Goal: Information Seeking & Learning: Learn about a topic

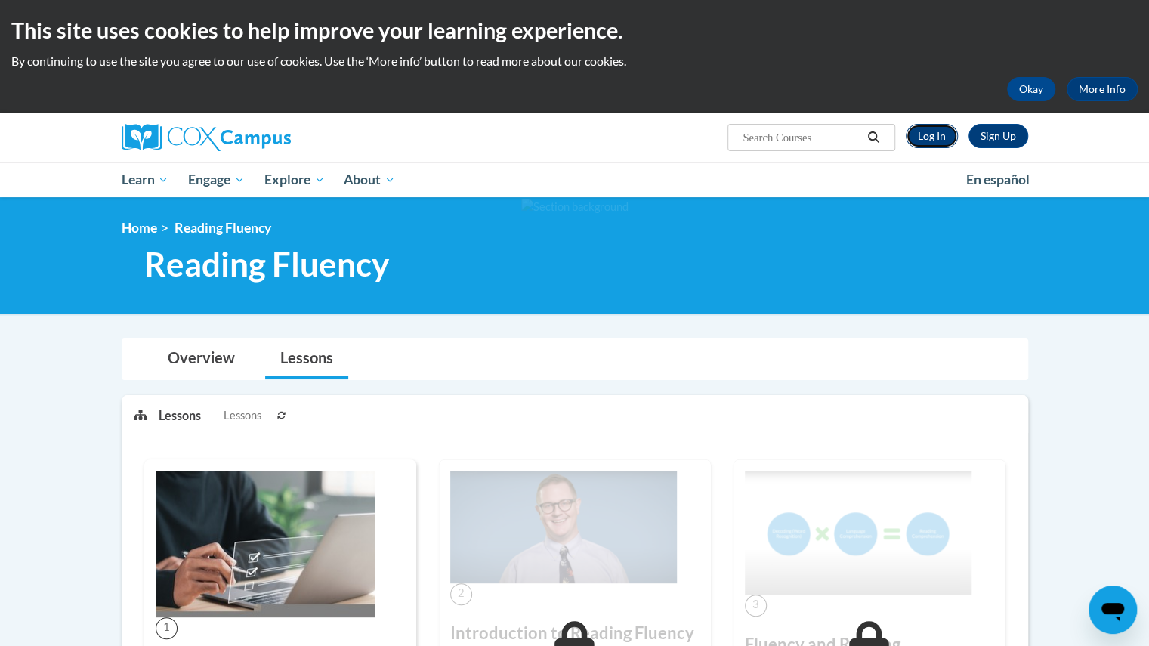
click at [938, 141] on link "Log In" at bounding box center [931, 136] width 52 height 24
click at [932, 134] on link "Log In" at bounding box center [931, 136] width 52 height 24
click at [1024, 84] on button "Okay" at bounding box center [1031, 89] width 48 height 24
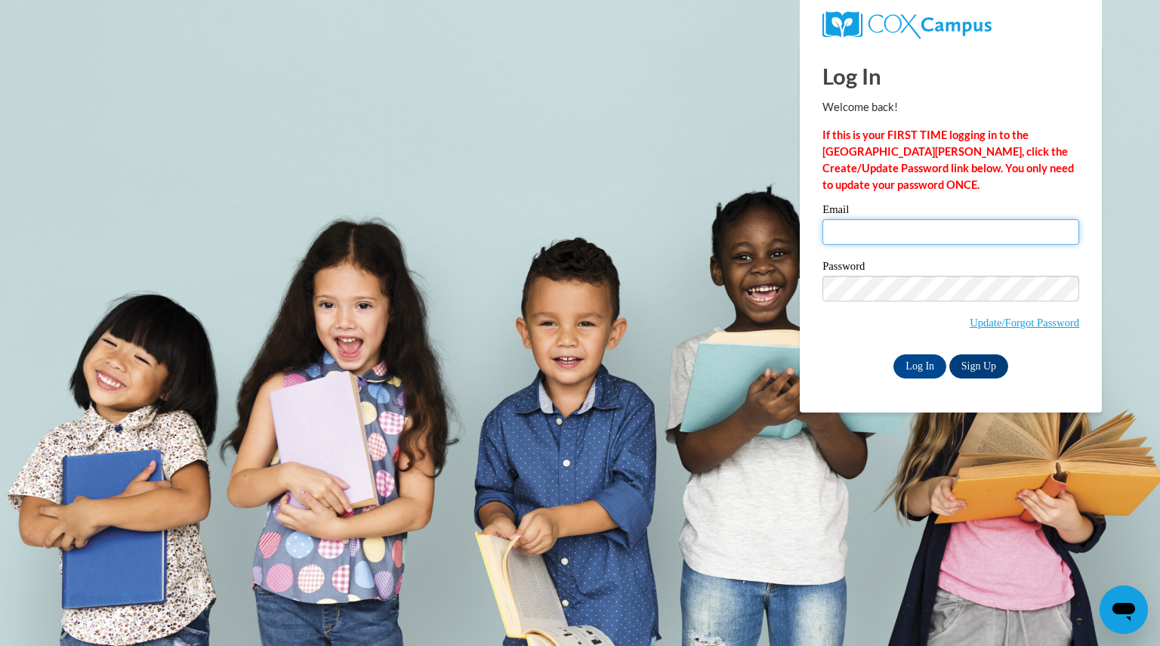
type input "harncatherine@aasd.k12.wi.us"
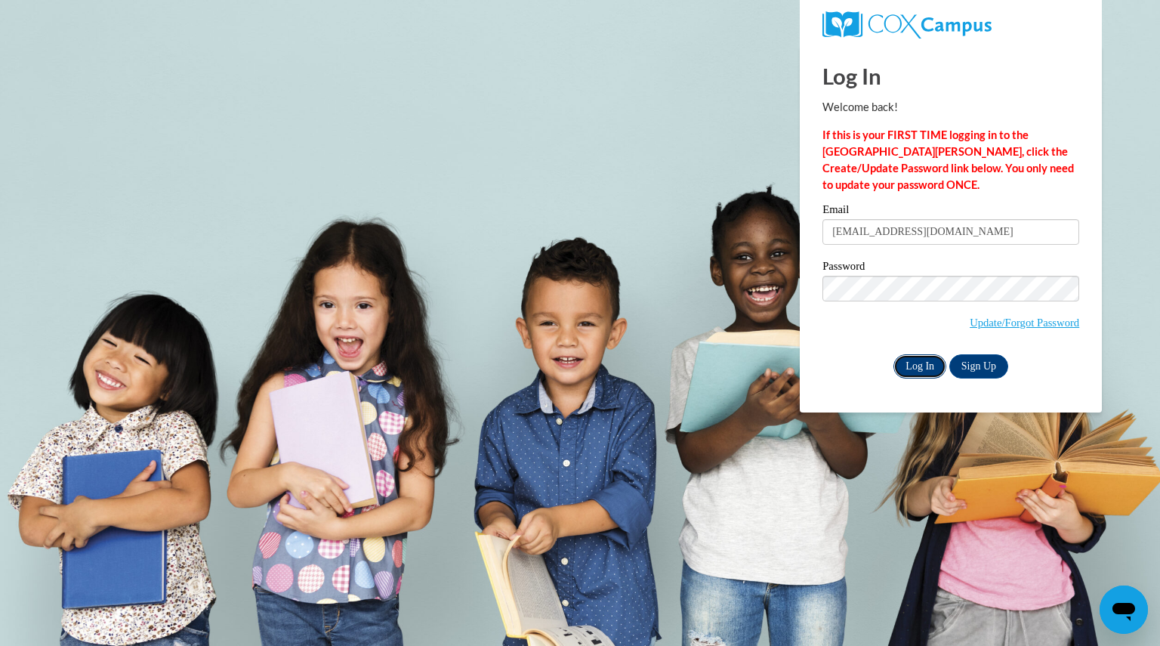
click at [927, 366] on input "Log In" at bounding box center [919, 366] width 53 height 24
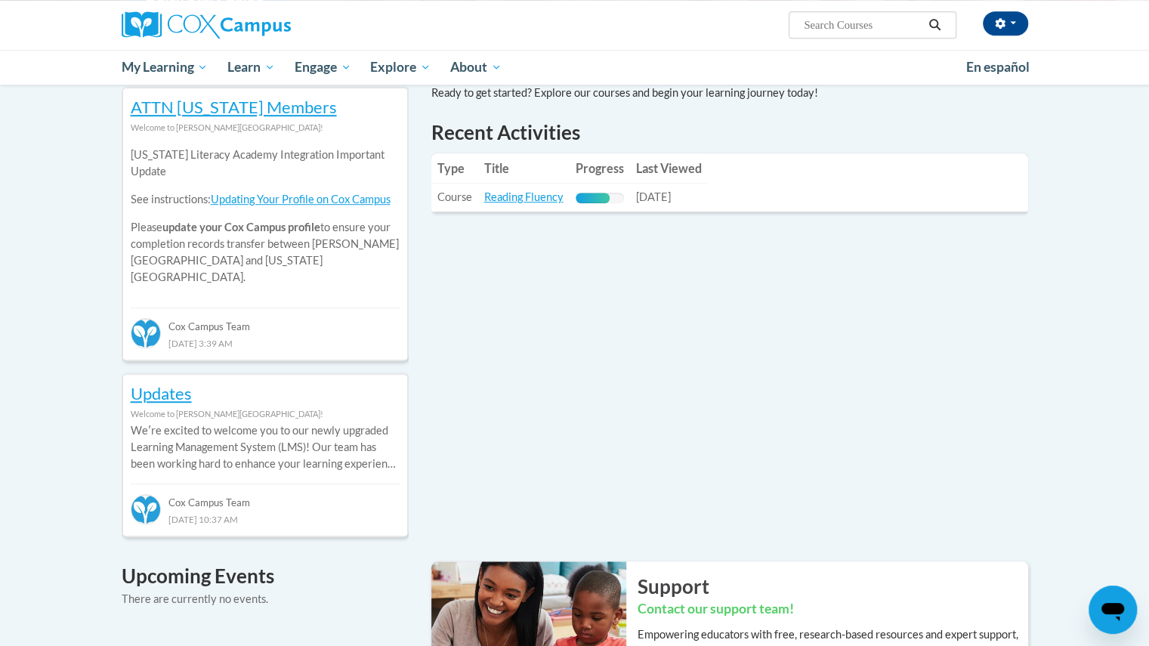
scroll to position [540, 0]
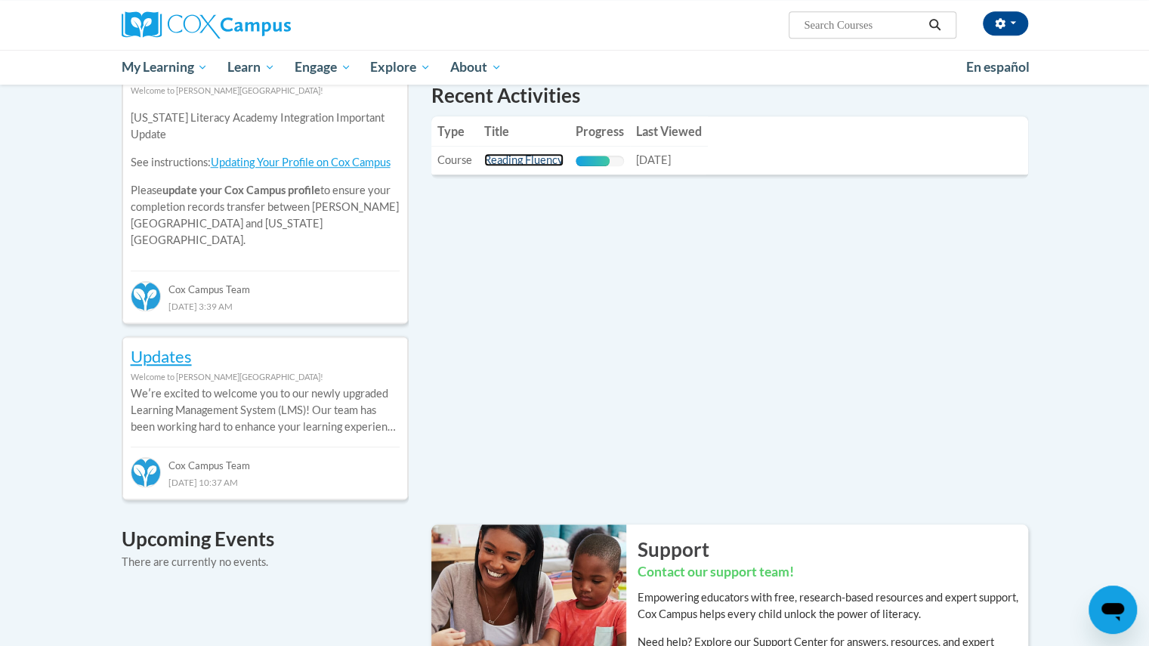
click at [543, 156] on link "Reading Fluency" at bounding box center [523, 159] width 79 height 13
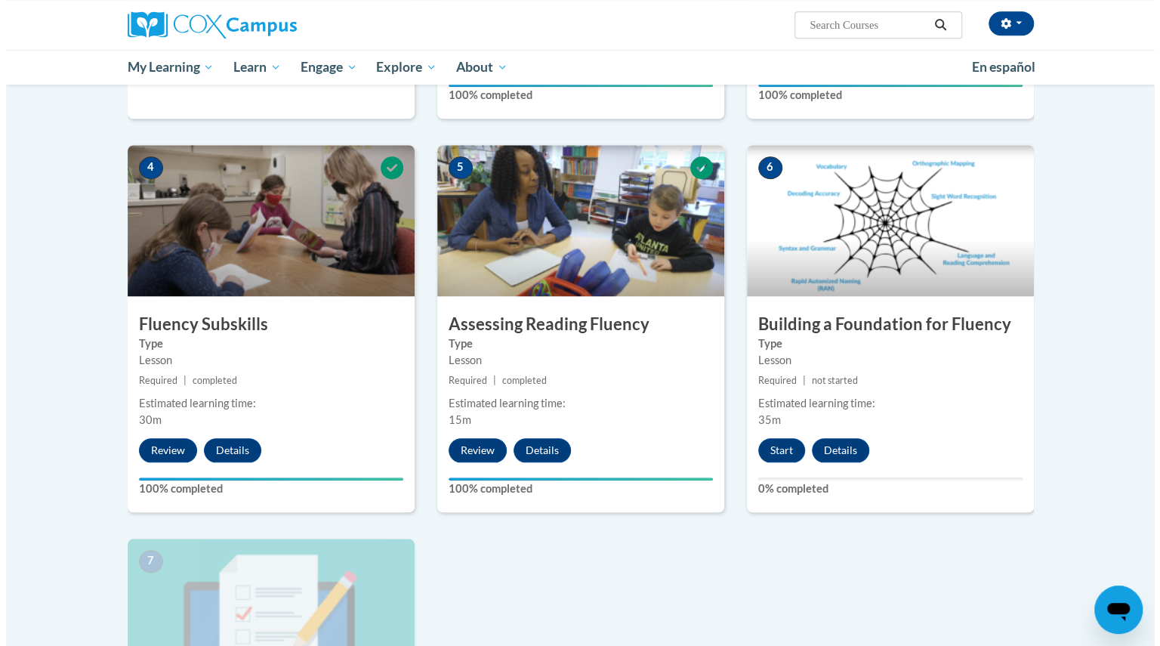
scroll to position [646, 0]
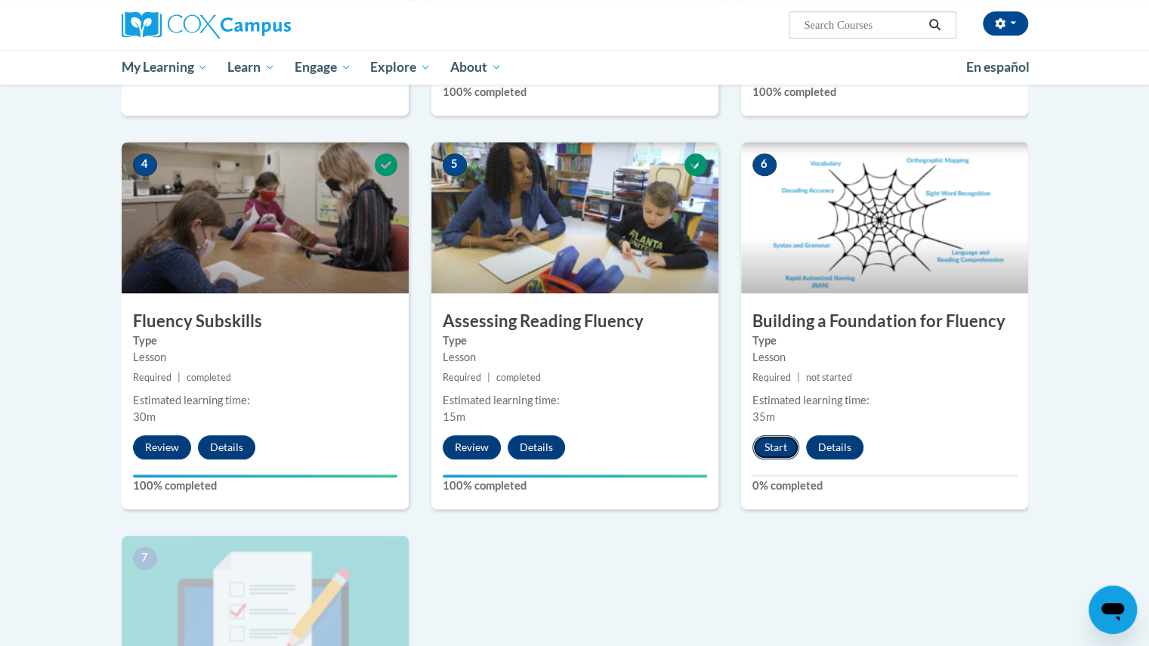
click at [770, 447] on button "Start" at bounding box center [775, 447] width 47 height 24
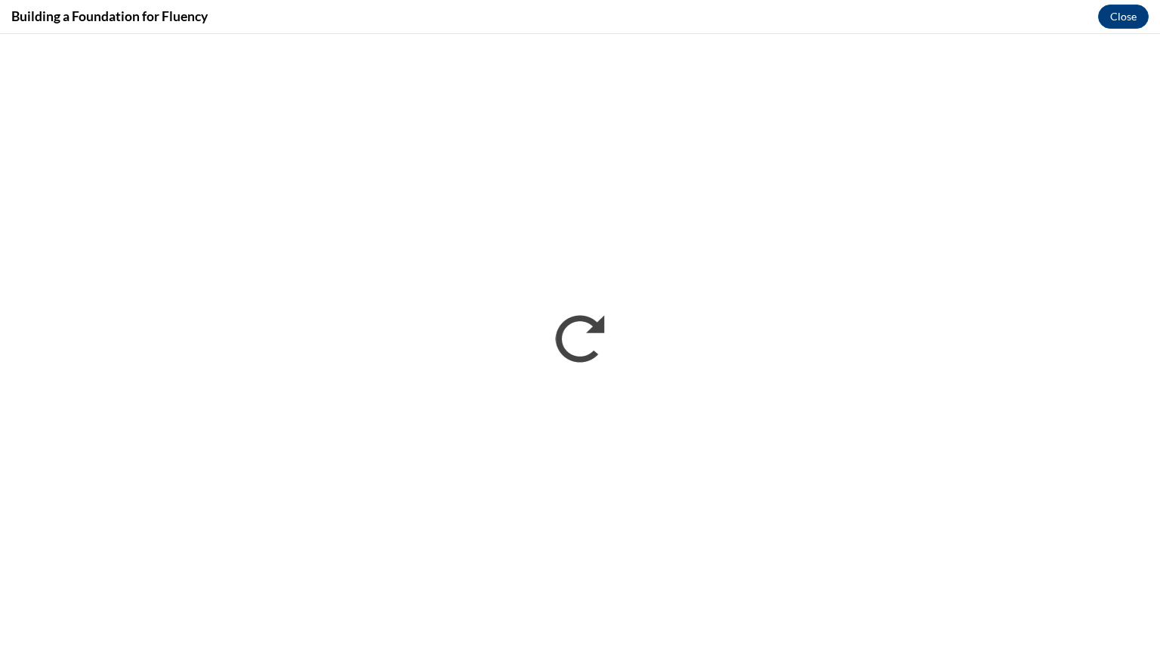
scroll to position [0, 0]
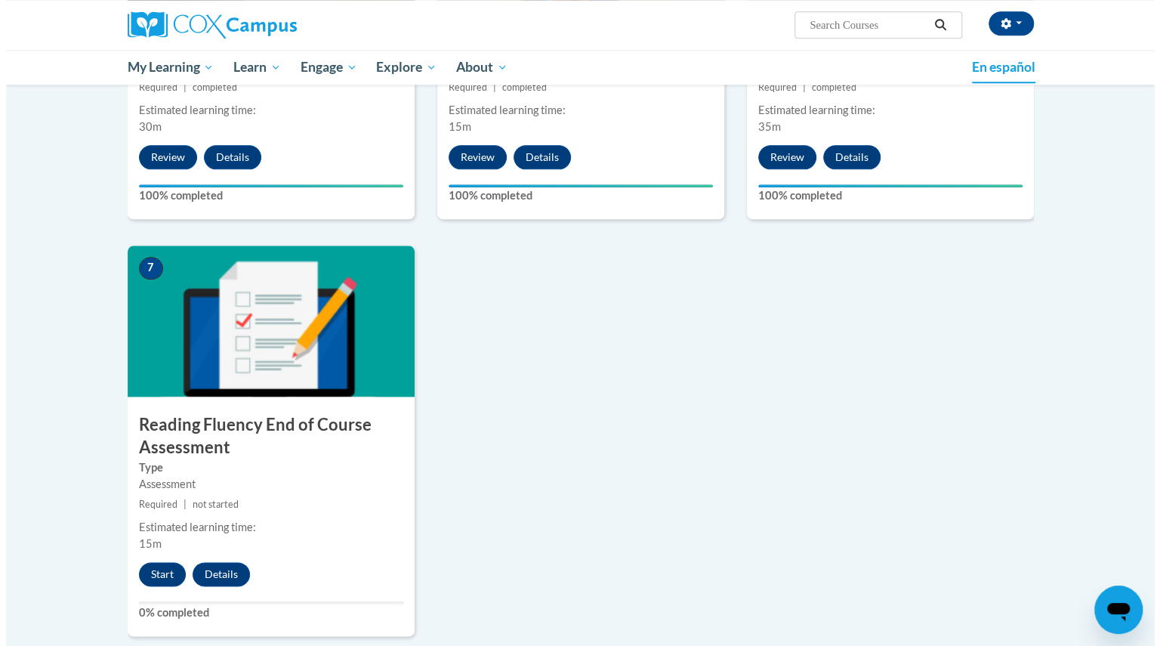
scroll to position [938, 0]
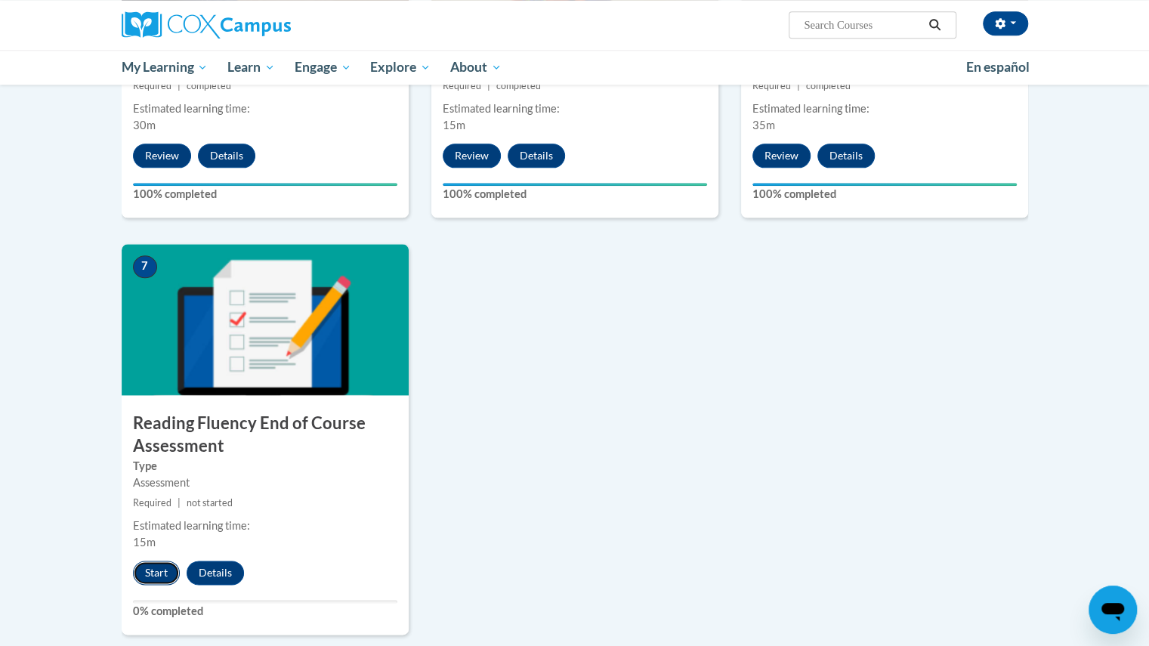
click at [160, 572] on button "Start" at bounding box center [156, 572] width 47 height 24
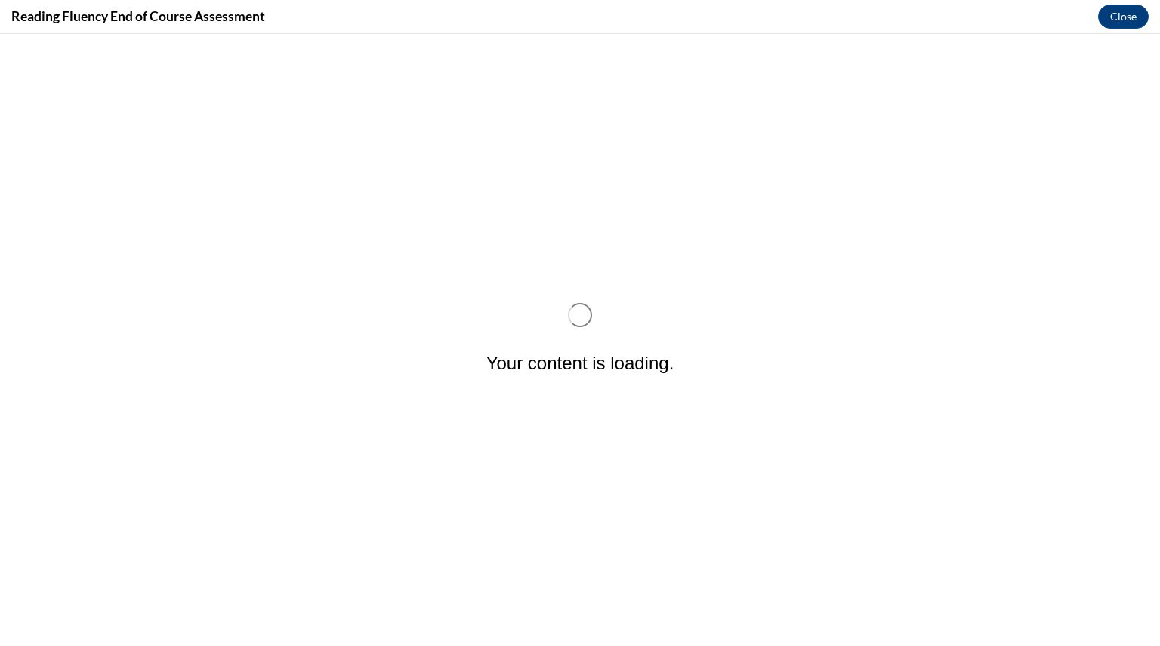
scroll to position [0, 0]
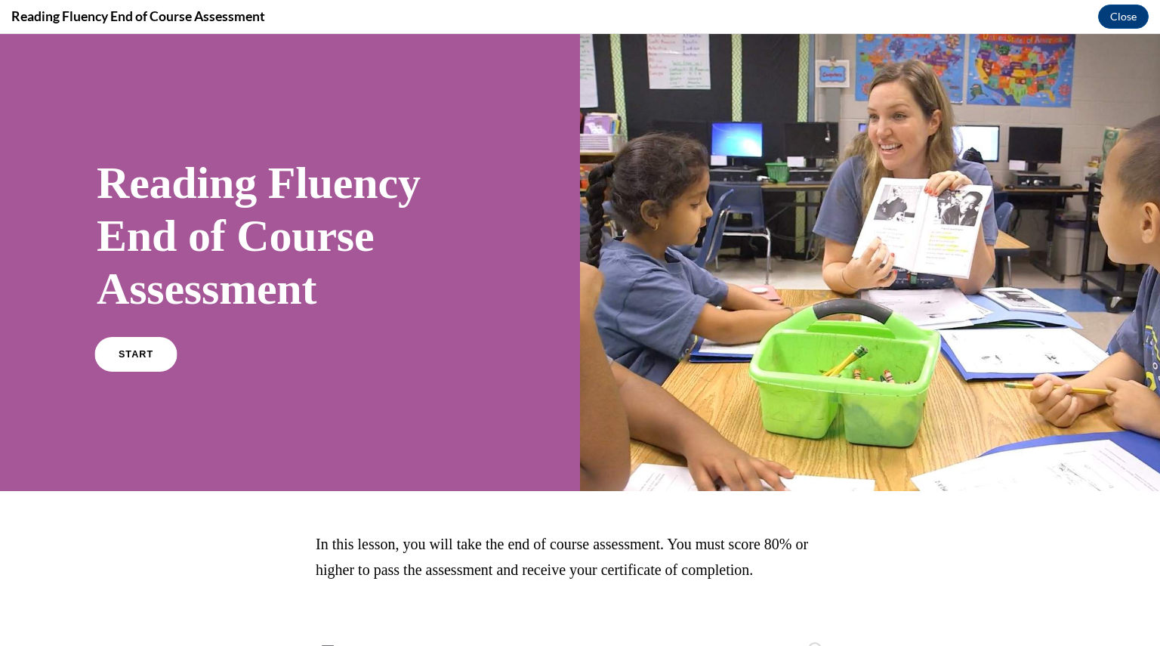
click at [156, 359] on link "START" at bounding box center [135, 354] width 82 height 35
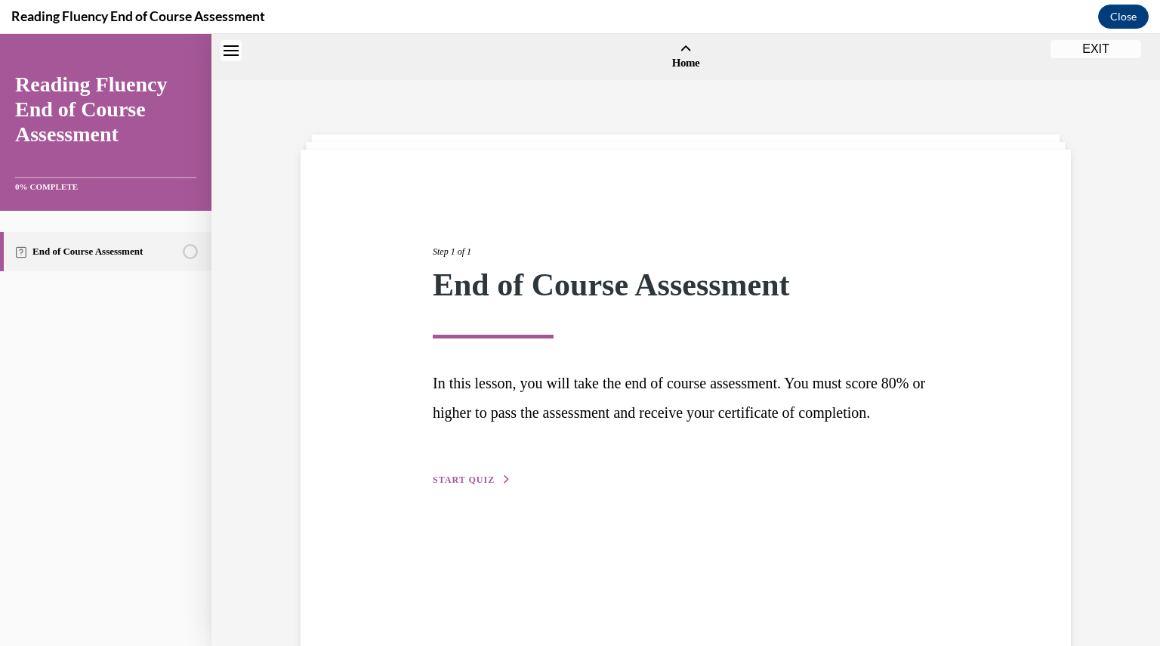
scroll to position [47, 0]
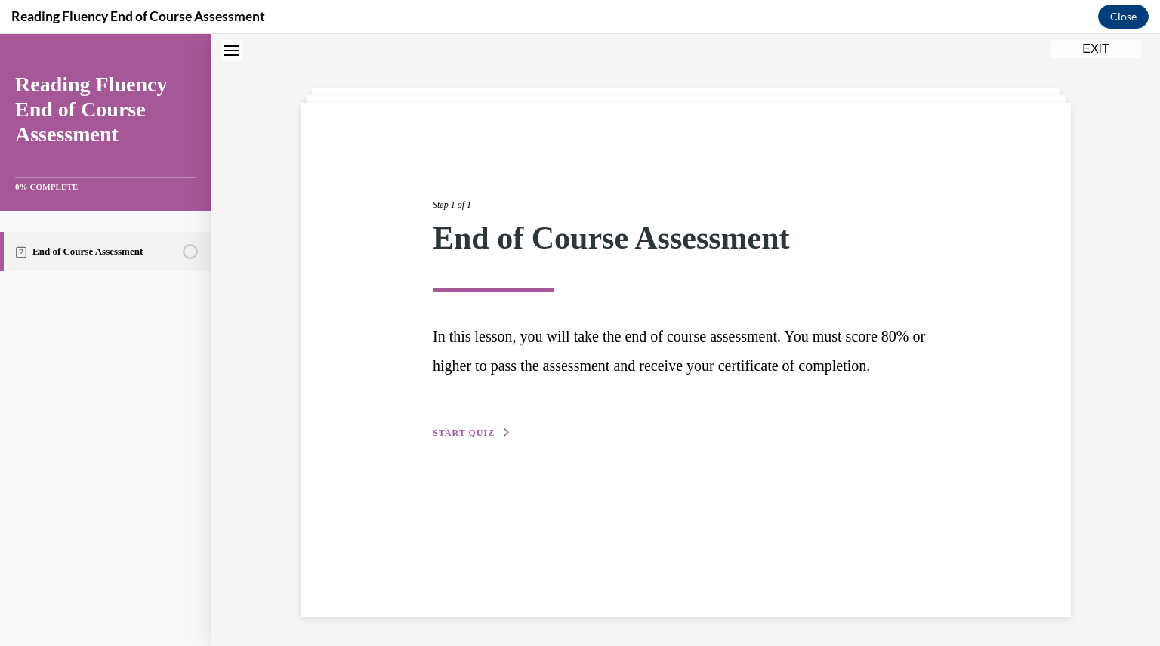
click at [472, 438] on span "START QUIZ" at bounding box center [464, 432] width 62 height 11
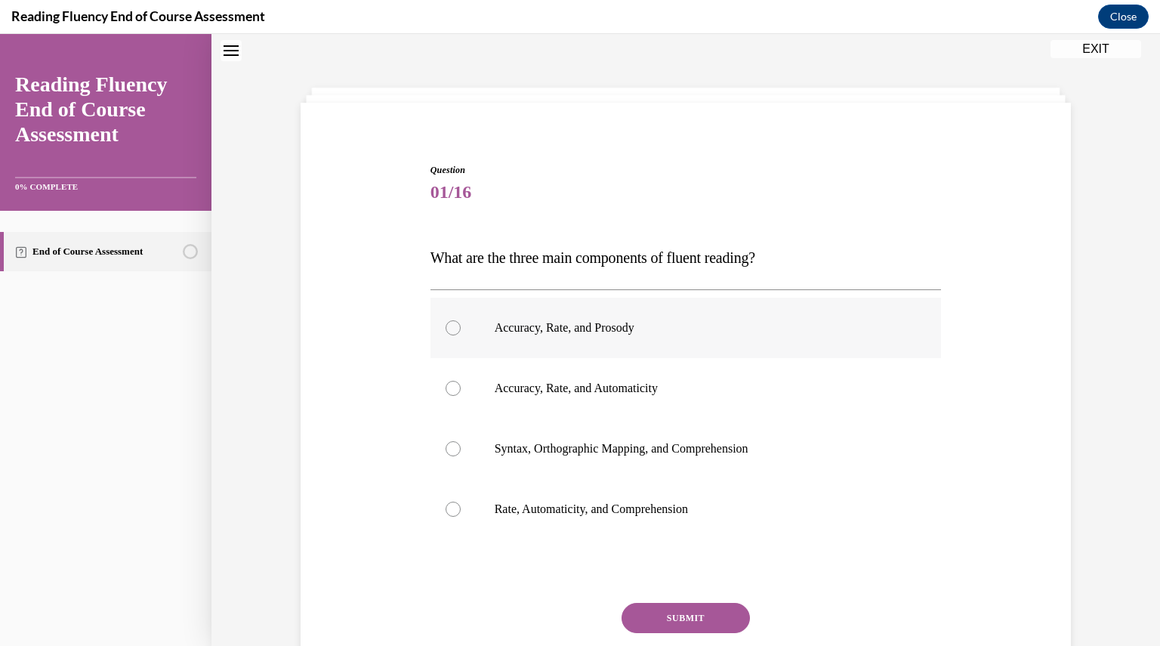
click at [446, 342] on label "Accuracy, Rate, and Prosody" at bounding box center [685, 328] width 511 height 60
click at [446, 335] on input "Accuracy, Rate, and Prosody" at bounding box center [453, 327] width 15 height 15
radio input "true"
click at [656, 614] on button "SUBMIT" at bounding box center [685, 618] width 128 height 30
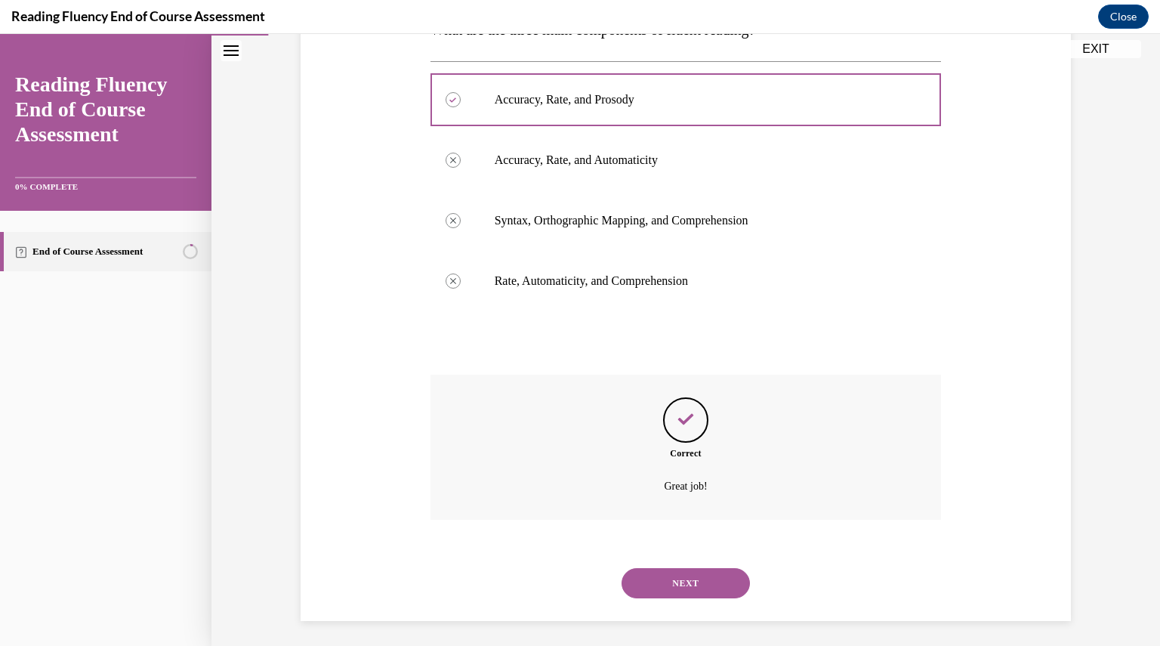
scroll to position [279, 0]
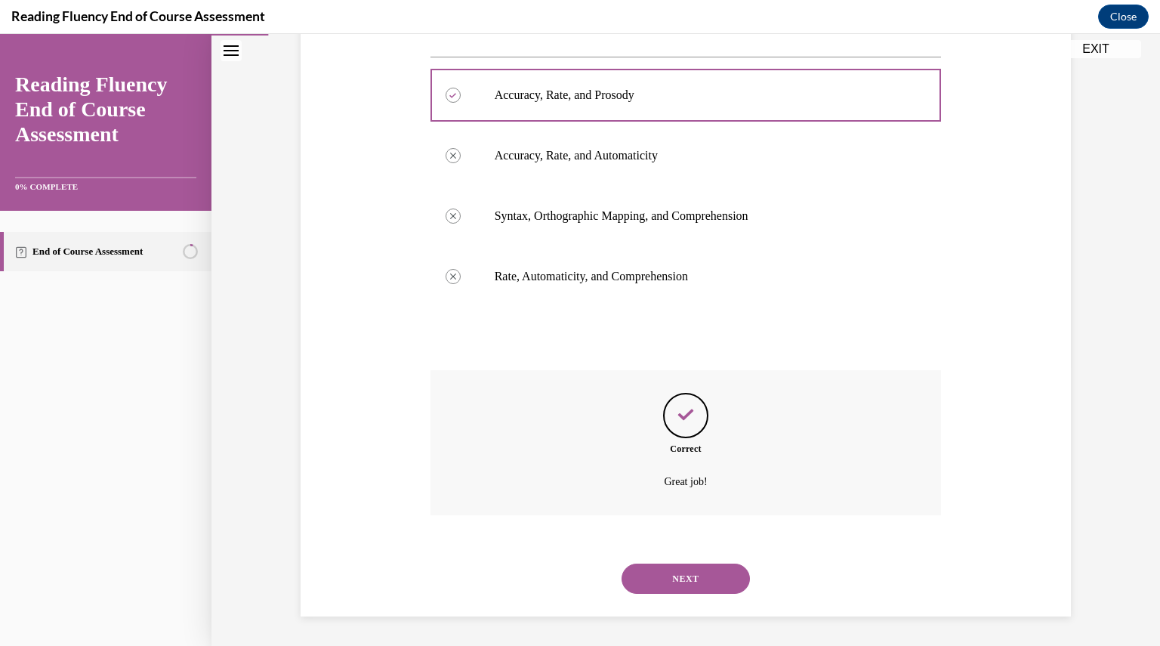
click at [649, 590] on button "NEXT" at bounding box center [685, 578] width 128 height 30
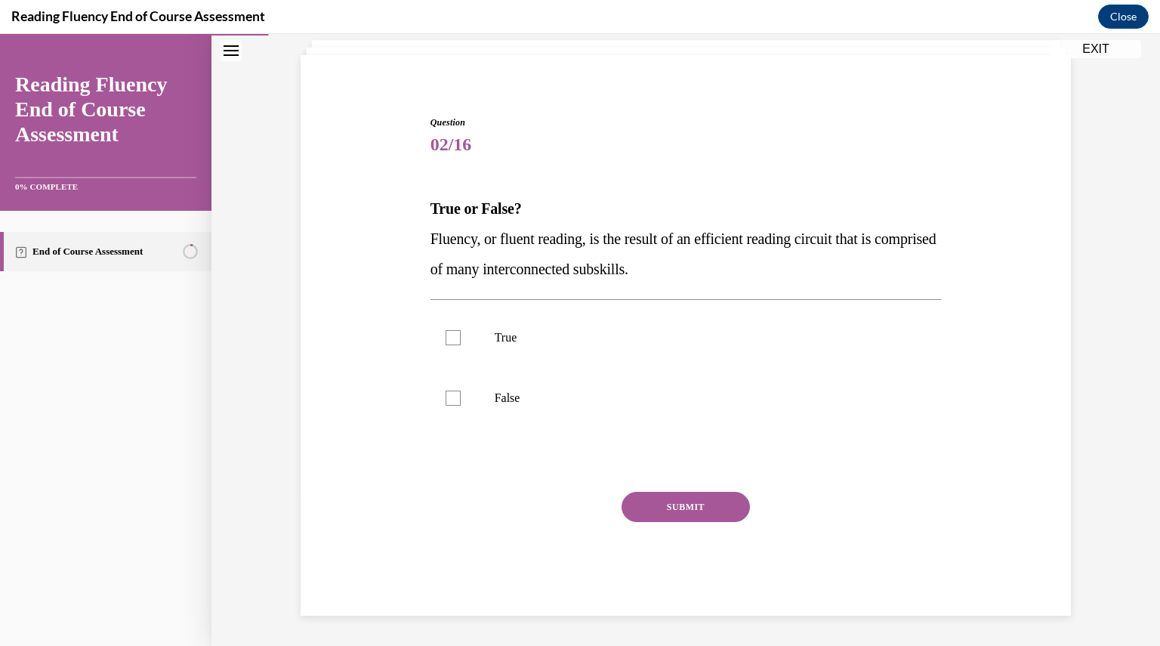
scroll to position [94, 0]
click at [479, 316] on label "True" at bounding box center [685, 338] width 511 height 60
click at [461, 331] on input "True" at bounding box center [453, 338] width 15 height 15
checkbox input "true"
click at [716, 505] on button "SUBMIT" at bounding box center [685, 507] width 128 height 30
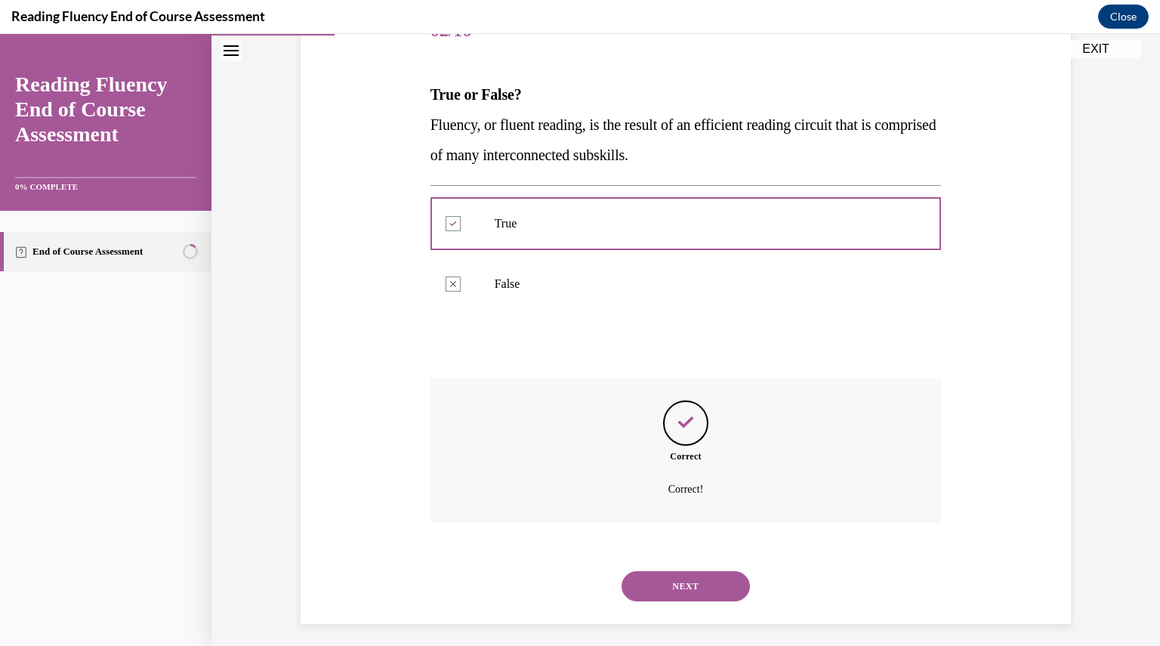
scroll to position [216, 0]
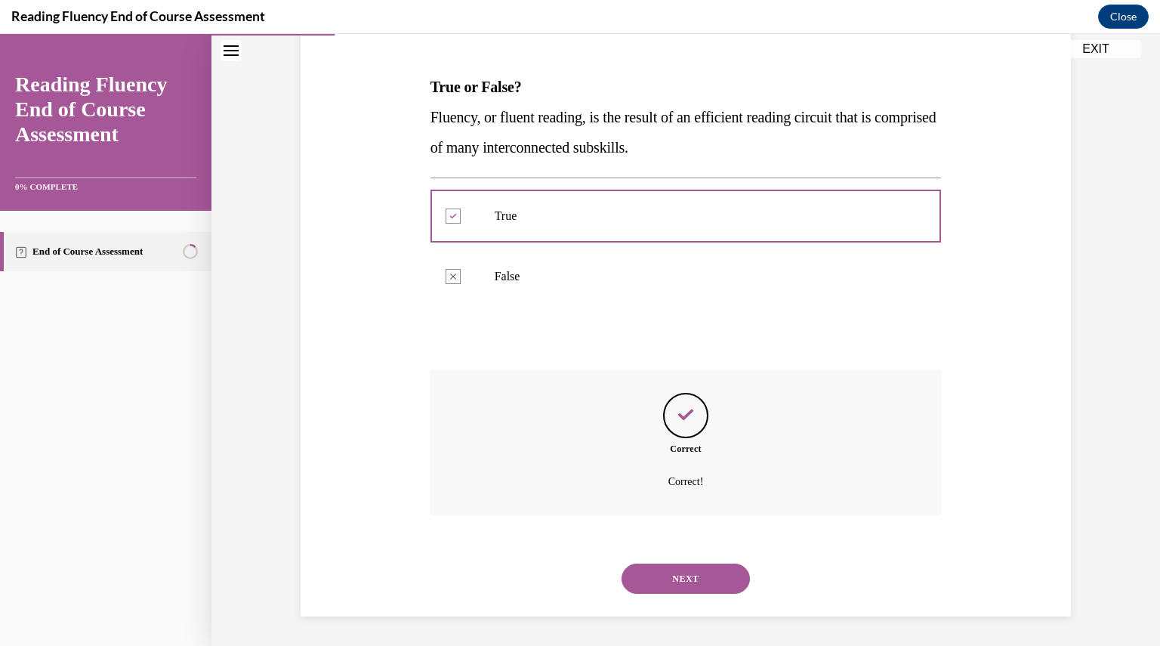
click at [683, 576] on button "NEXT" at bounding box center [685, 578] width 128 height 30
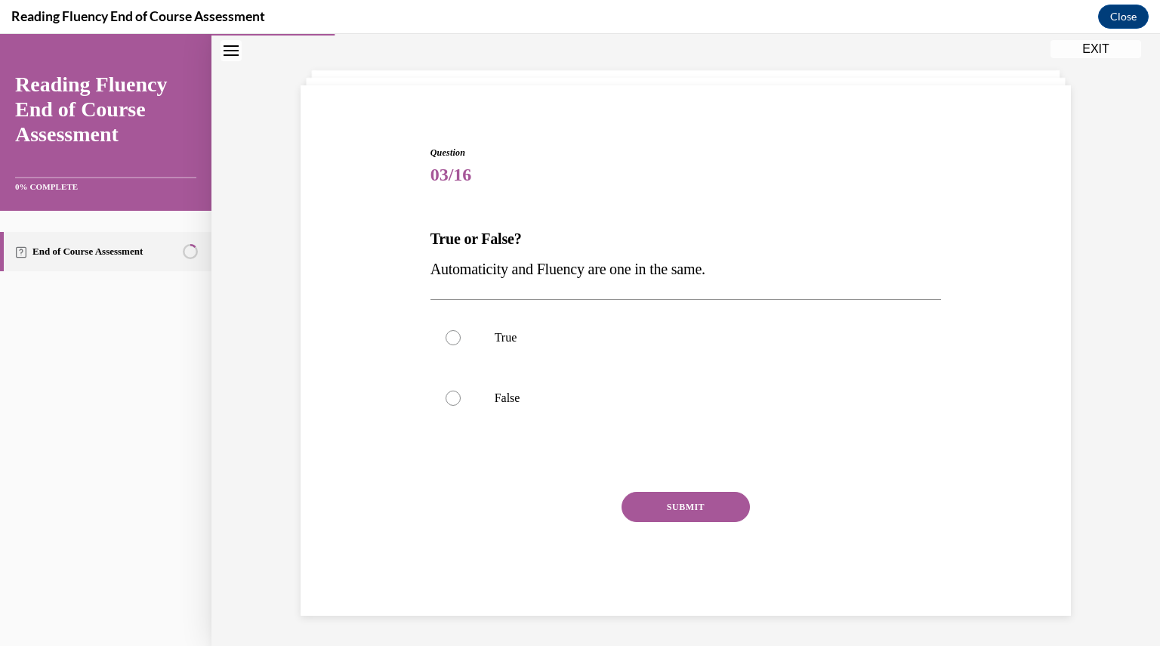
scroll to position [63, 0]
click at [453, 395] on div at bounding box center [453, 398] width 15 height 15
click at [453, 395] on input "False" at bounding box center [453, 398] width 15 height 15
radio input "true"
click at [689, 495] on button "SUBMIT" at bounding box center [685, 507] width 128 height 30
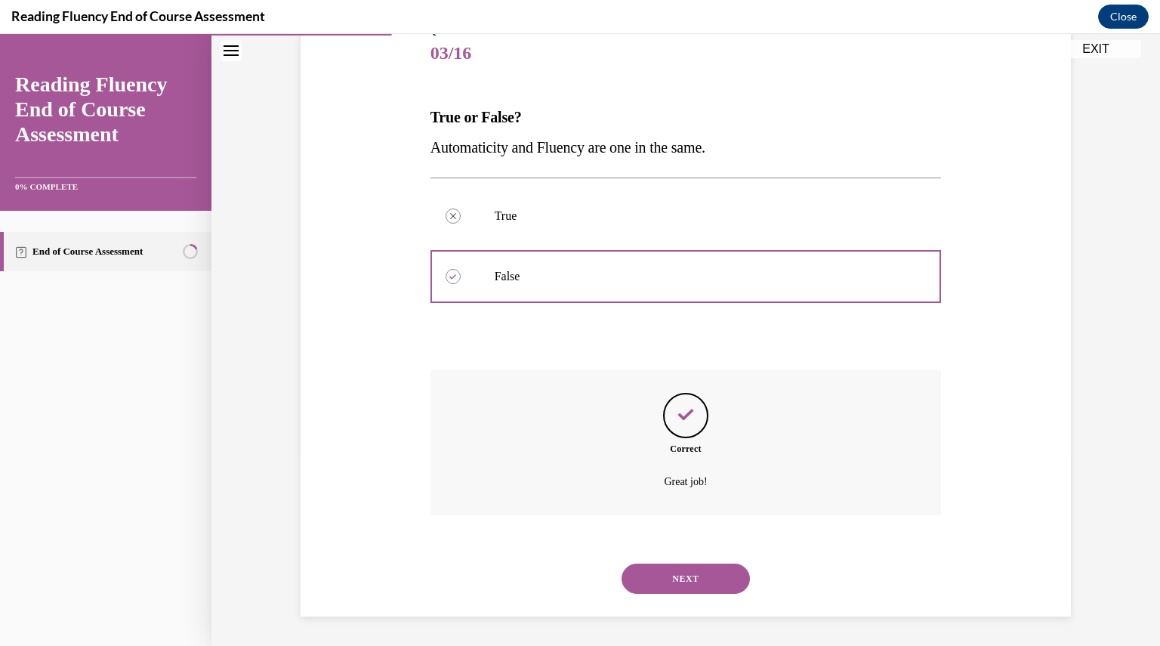
scroll to position [186, 0]
click at [692, 570] on button "NEXT" at bounding box center [685, 578] width 128 height 30
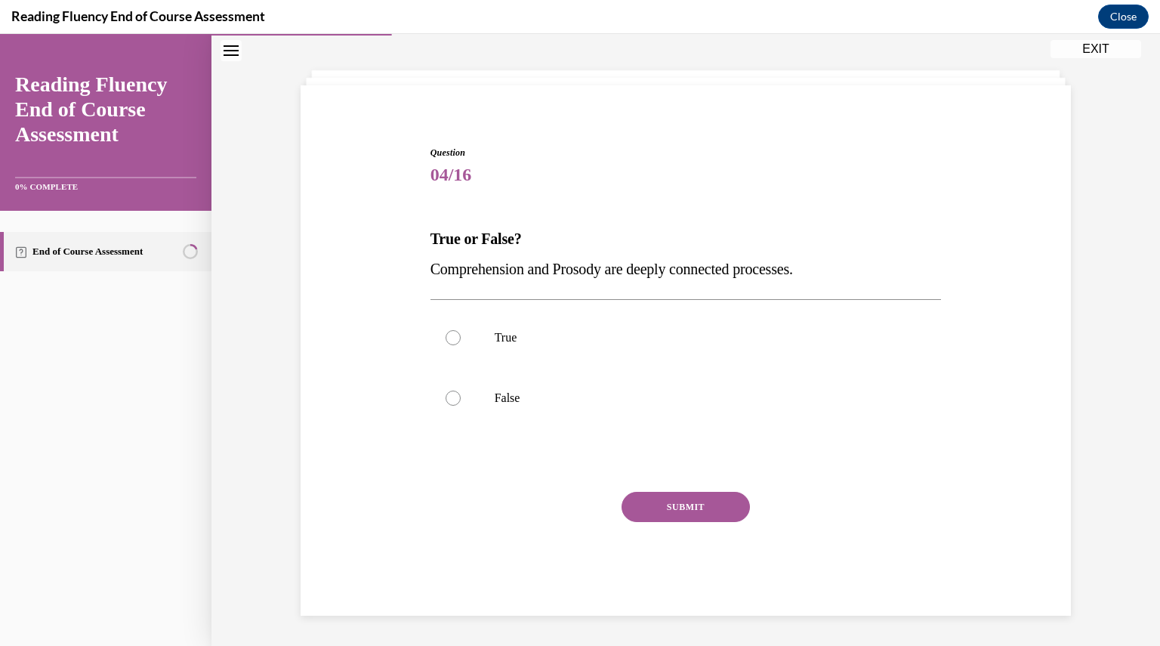
scroll to position [63, 0]
click at [505, 345] on p "True" at bounding box center [699, 338] width 409 height 15
click at [461, 345] on input "True" at bounding box center [453, 338] width 15 height 15
radio input "true"
click at [644, 502] on button "SUBMIT" at bounding box center [685, 507] width 128 height 30
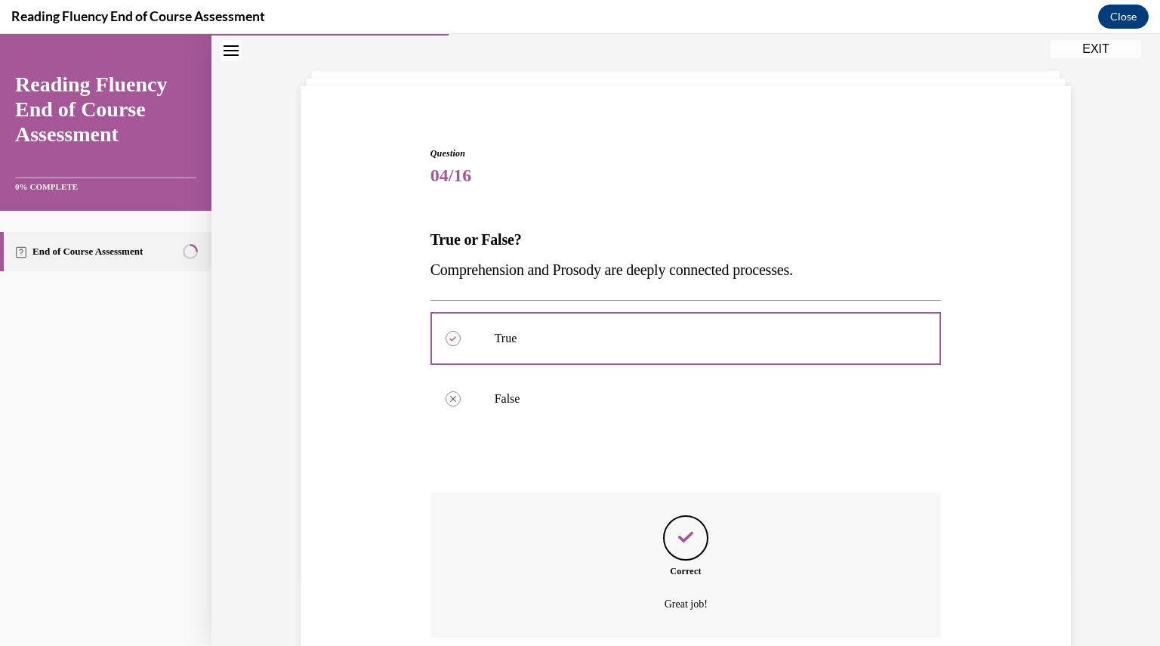
click at [644, 502] on div "Correct Great job!" at bounding box center [685, 564] width 511 height 145
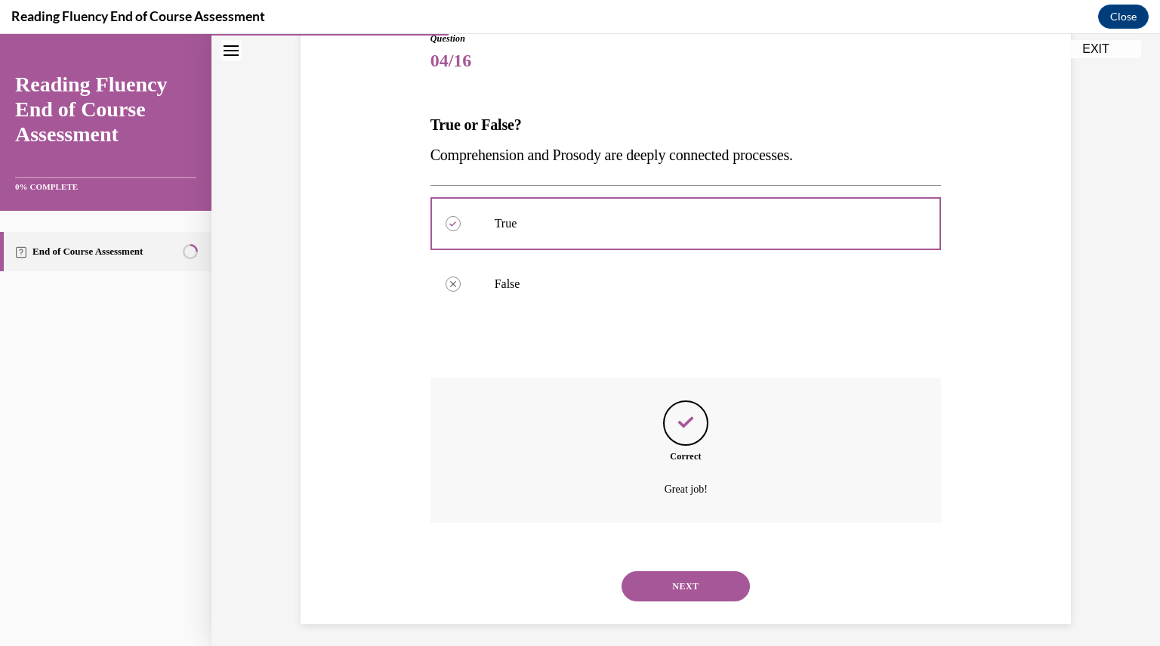
scroll to position [186, 0]
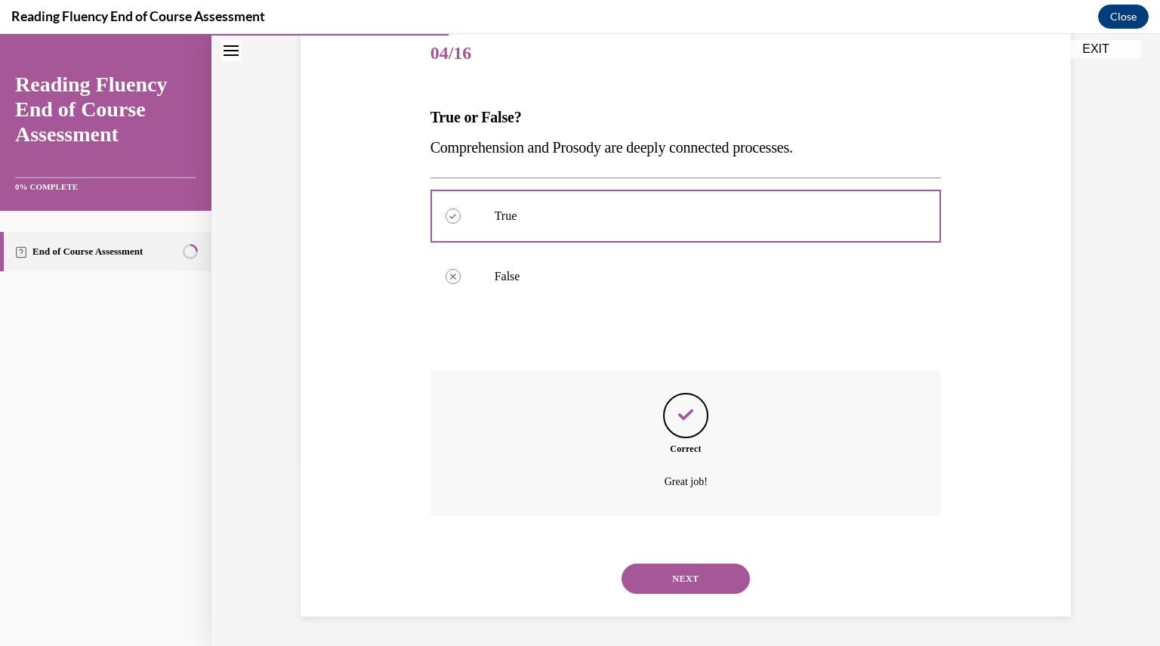
click at [666, 584] on button "NEXT" at bounding box center [685, 578] width 128 height 30
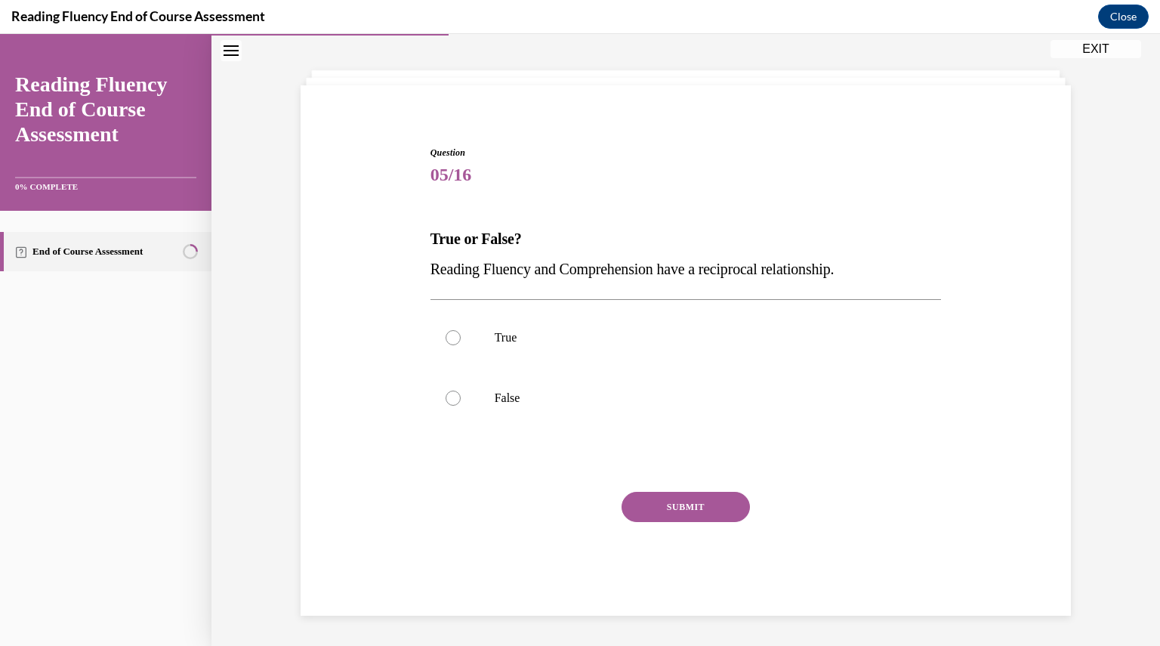
scroll to position [63, 0]
click at [556, 335] on p "True" at bounding box center [699, 338] width 409 height 15
click at [461, 335] on input "True" at bounding box center [453, 338] width 15 height 15
radio input "true"
click at [658, 507] on button "SUBMIT" at bounding box center [685, 507] width 128 height 30
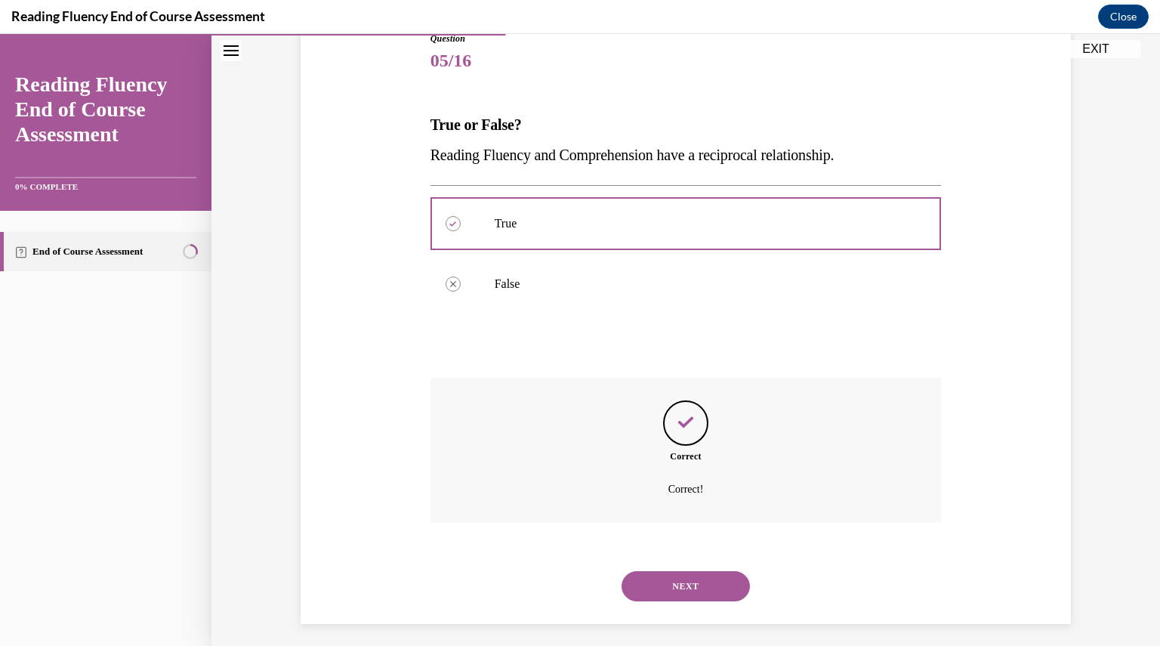
scroll to position [186, 0]
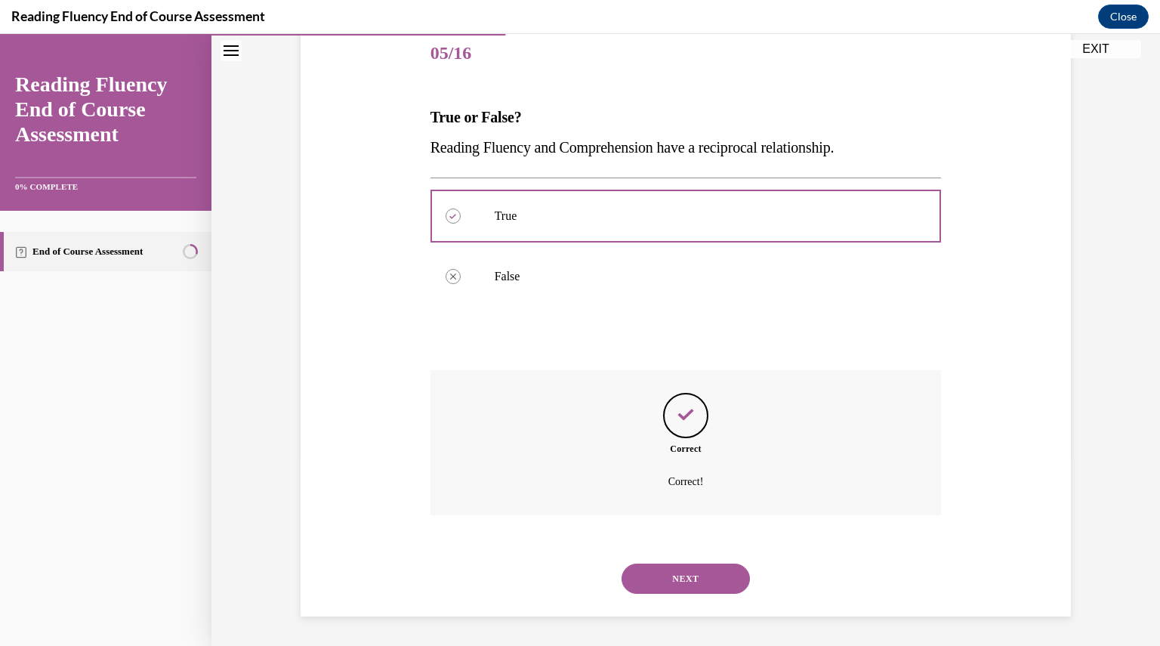
click at [682, 597] on div "NEXT" at bounding box center [685, 578] width 511 height 60
click at [680, 576] on button "NEXT" at bounding box center [685, 578] width 128 height 30
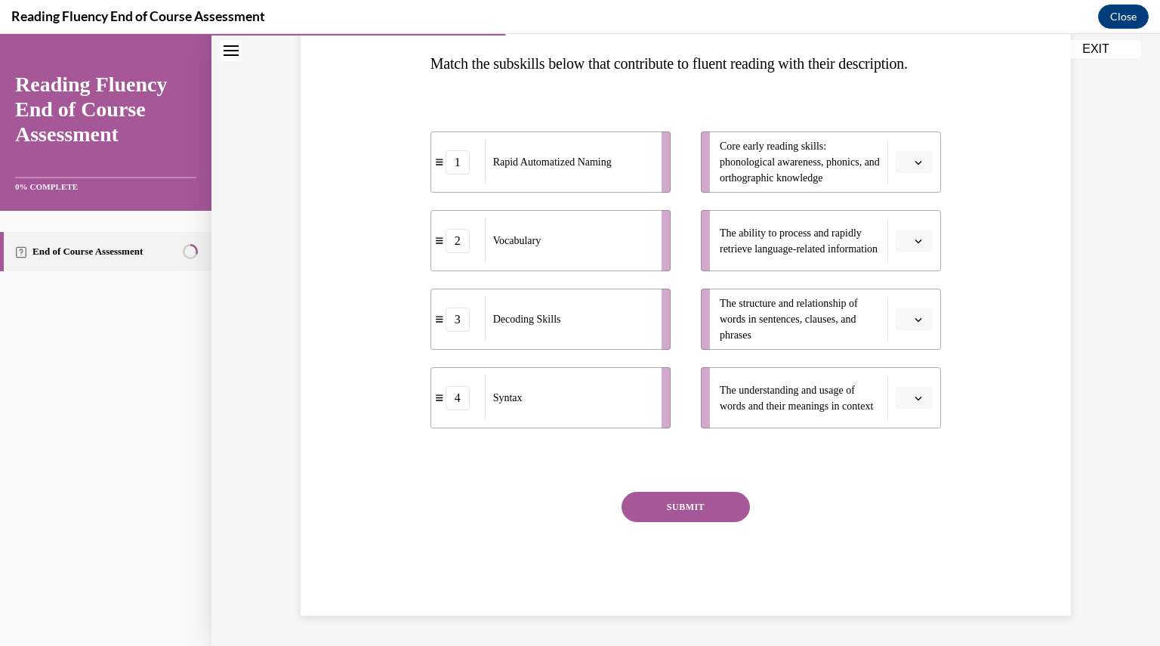
scroll to position [269, 0]
click at [905, 158] on span "Please select an option" at bounding box center [907, 162] width 5 height 15
click at [908, 282] on div "3" at bounding box center [906, 286] width 37 height 30
click at [913, 236] on span "button" at bounding box center [918, 241] width 11 height 11
click at [908, 306] on div "1" at bounding box center [906, 304] width 37 height 30
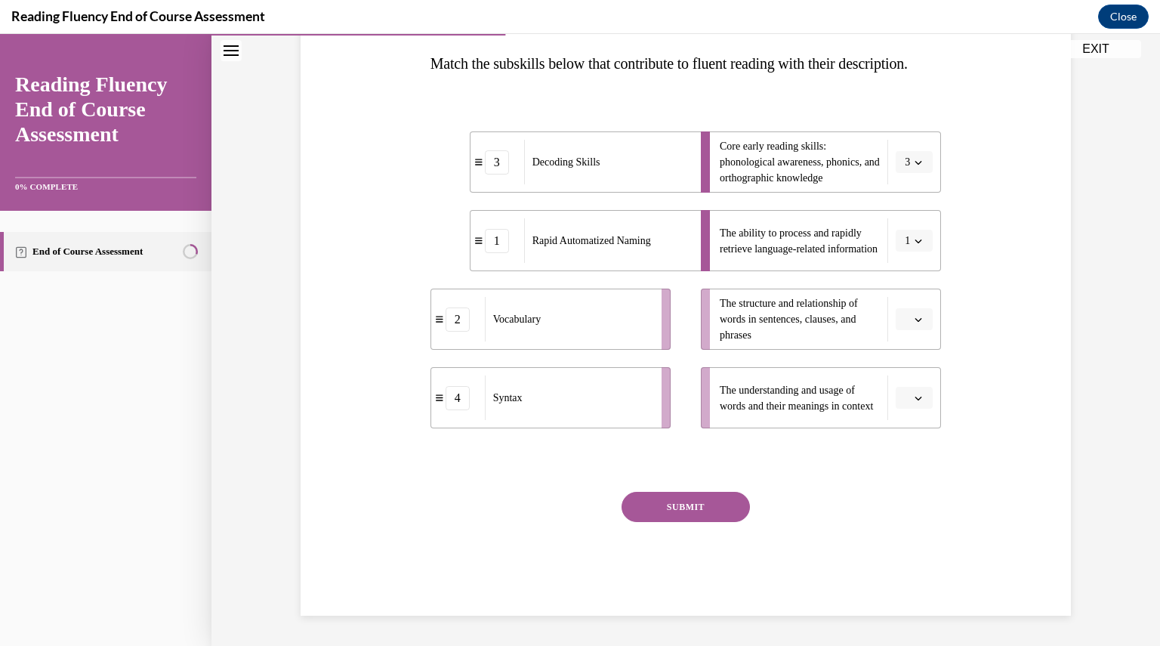
click at [919, 318] on button "button" at bounding box center [914, 319] width 37 height 23
click at [906, 461] on div "4" at bounding box center [906, 473] width 37 height 30
click at [915, 399] on icon "button" at bounding box center [918, 398] width 8 height 8
click at [908, 504] on div "2" at bounding box center [906, 491] width 37 height 30
click at [693, 509] on button "SUBMIT" at bounding box center [685, 507] width 128 height 30
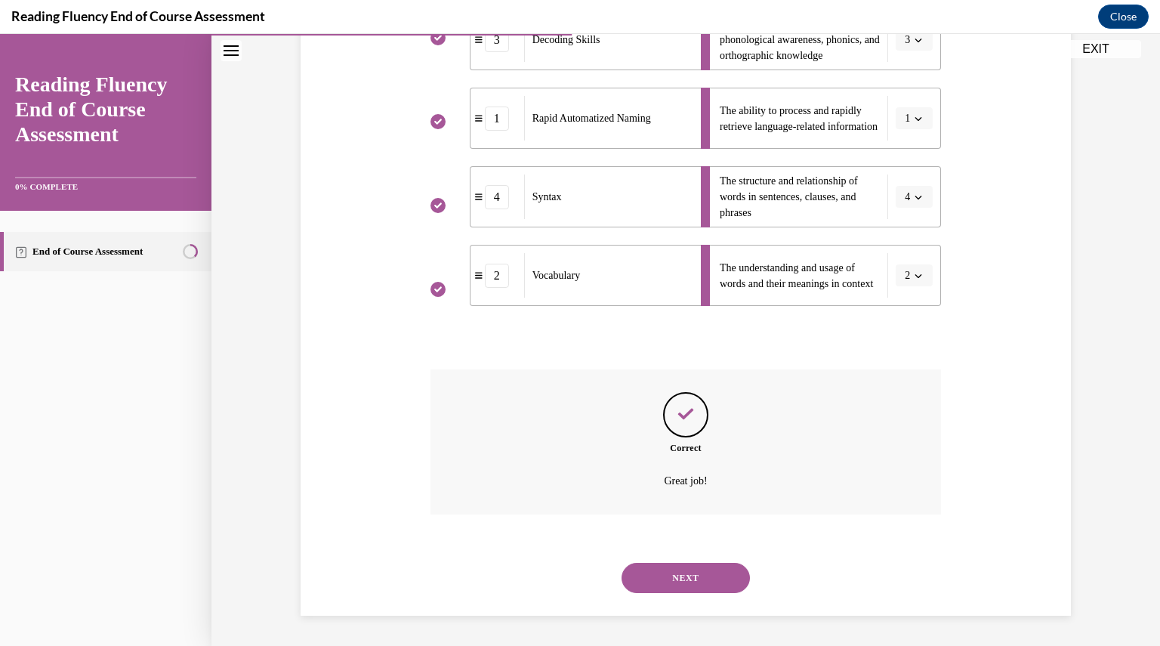
scroll to position [391, 0]
click at [686, 584] on button "NEXT" at bounding box center [685, 578] width 128 height 30
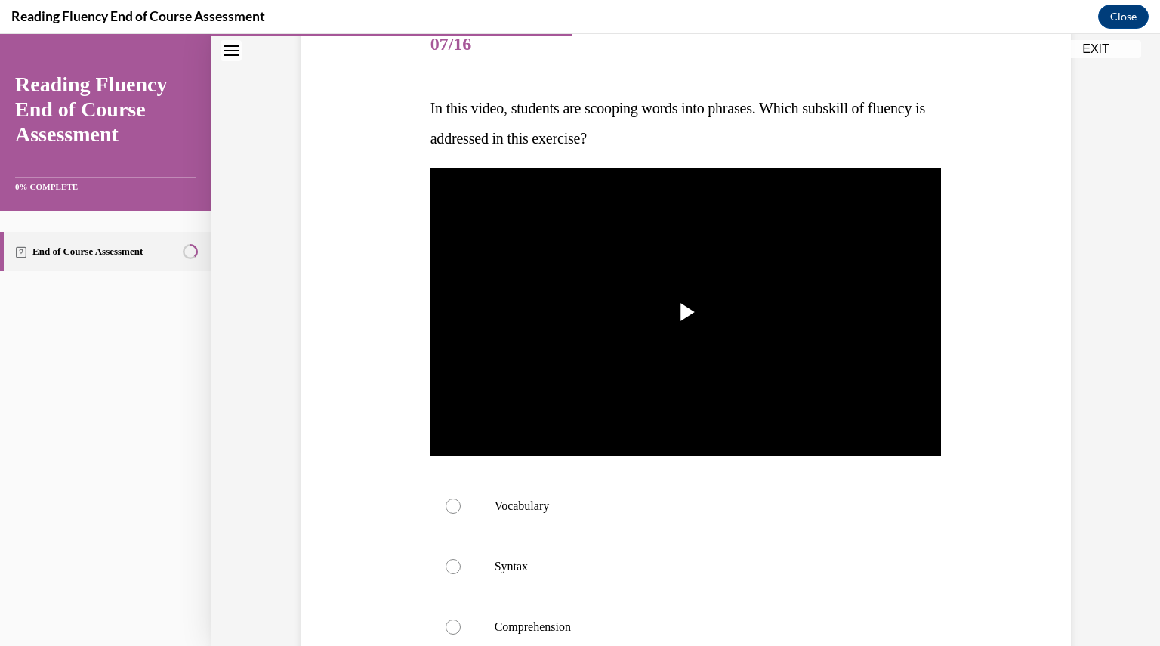
scroll to position [196, 0]
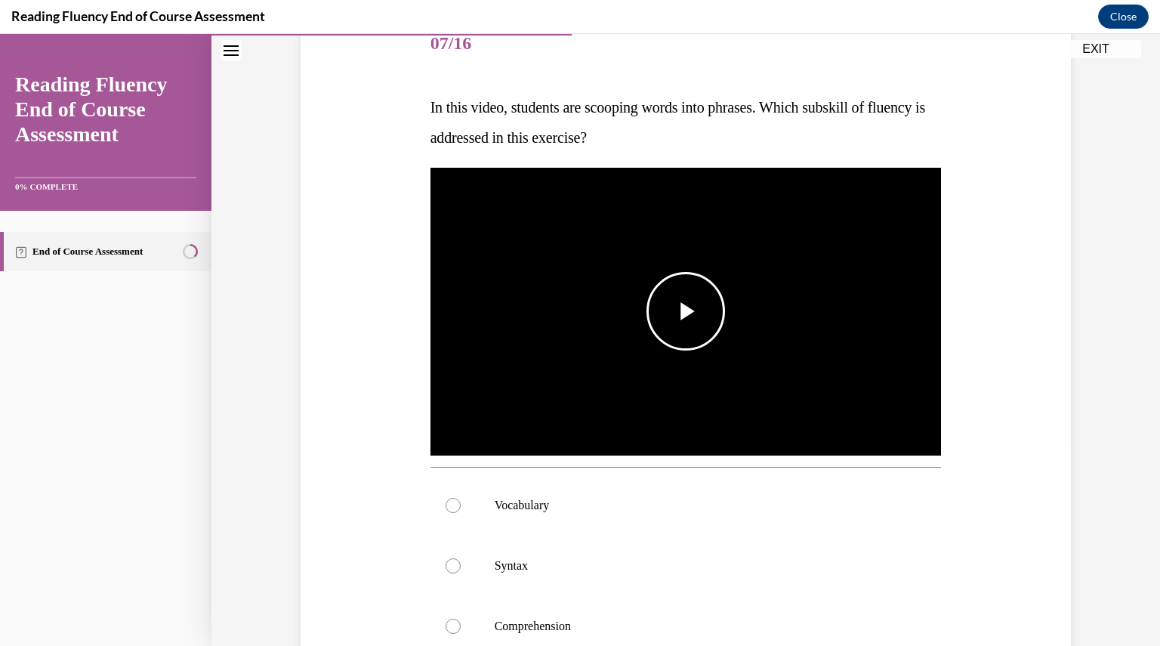
click at [686, 311] on span "Video player" at bounding box center [686, 311] width 0 height 0
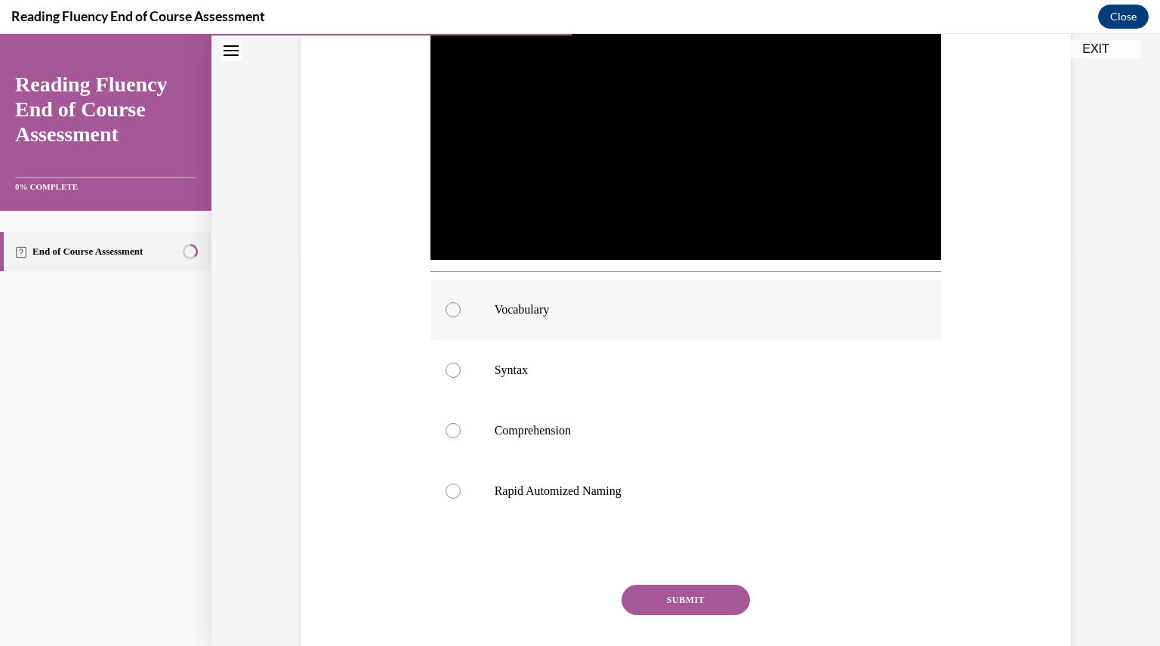
scroll to position [392, 0]
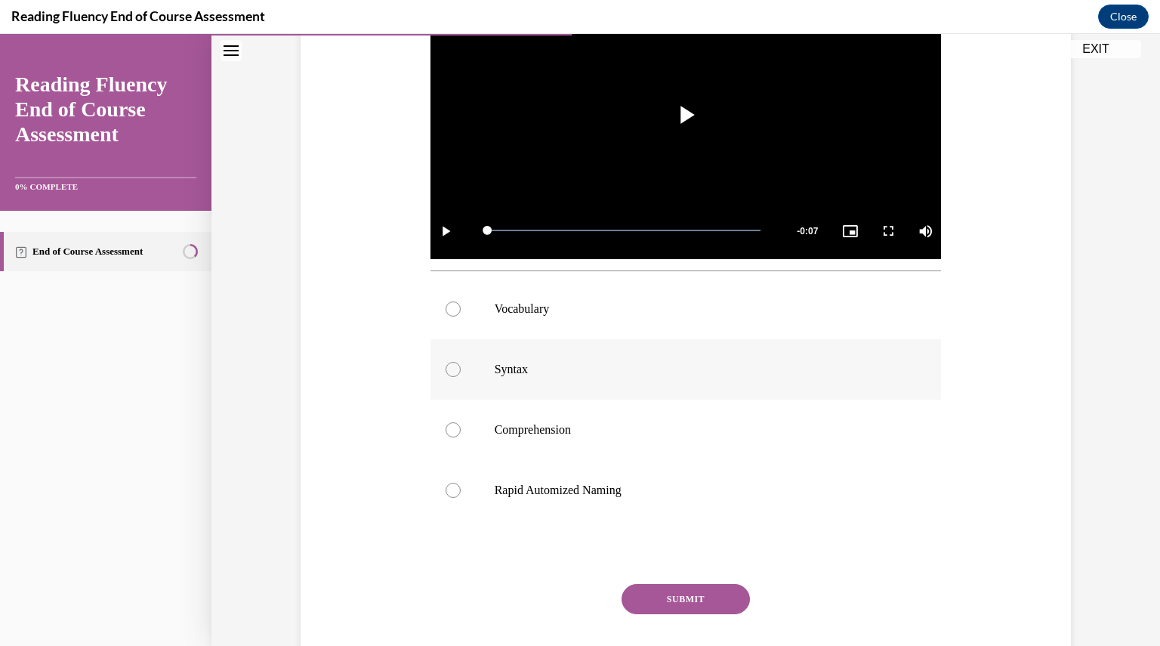
click at [655, 353] on label "Syntax" at bounding box center [685, 369] width 511 height 60
click at [461, 362] on input "Syntax" at bounding box center [453, 369] width 15 height 15
radio input "true"
click at [683, 595] on button "SUBMIT" at bounding box center [685, 599] width 128 height 30
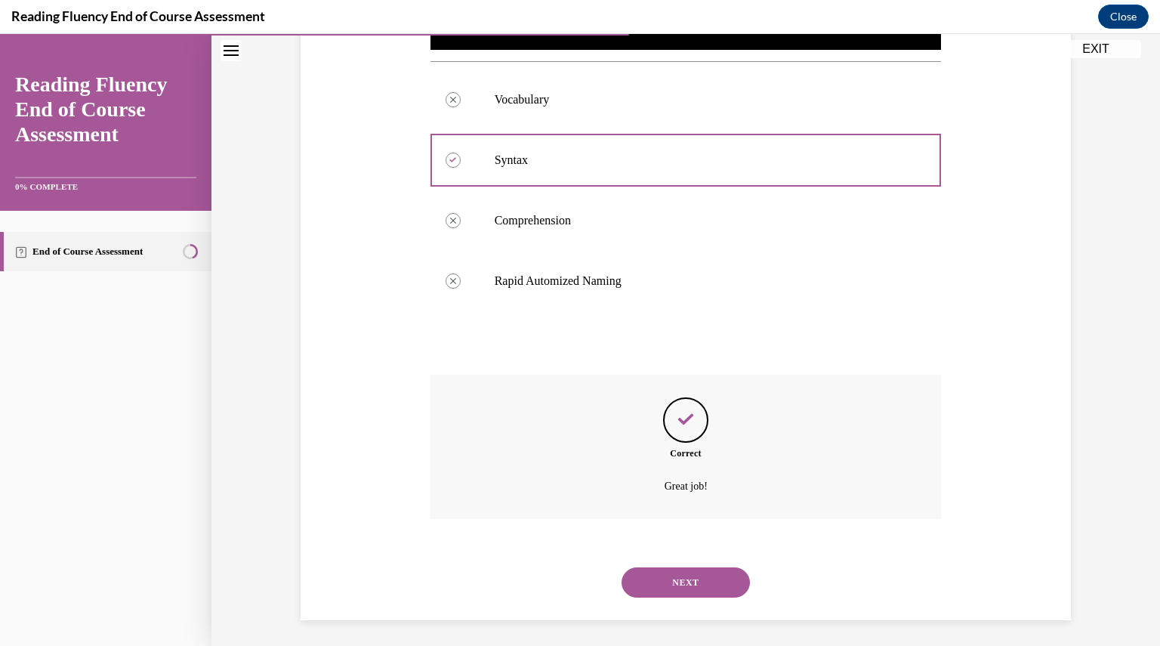
scroll to position [605, 0]
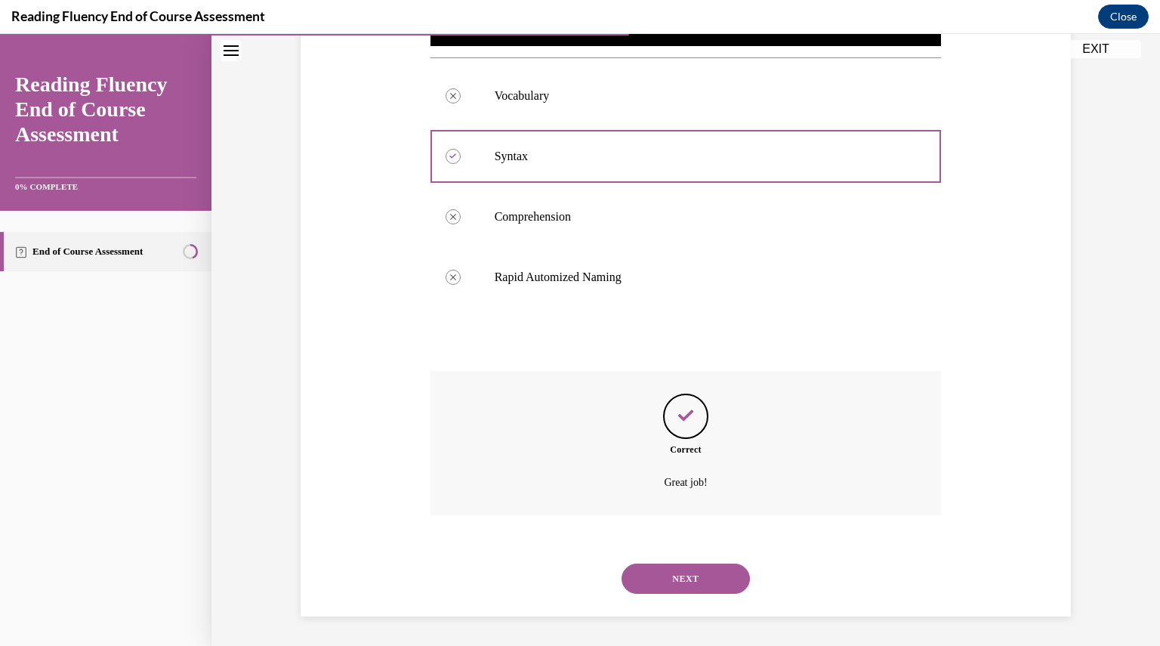
click at [678, 569] on button "NEXT" at bounding box center [685, 578] width 128 height 30
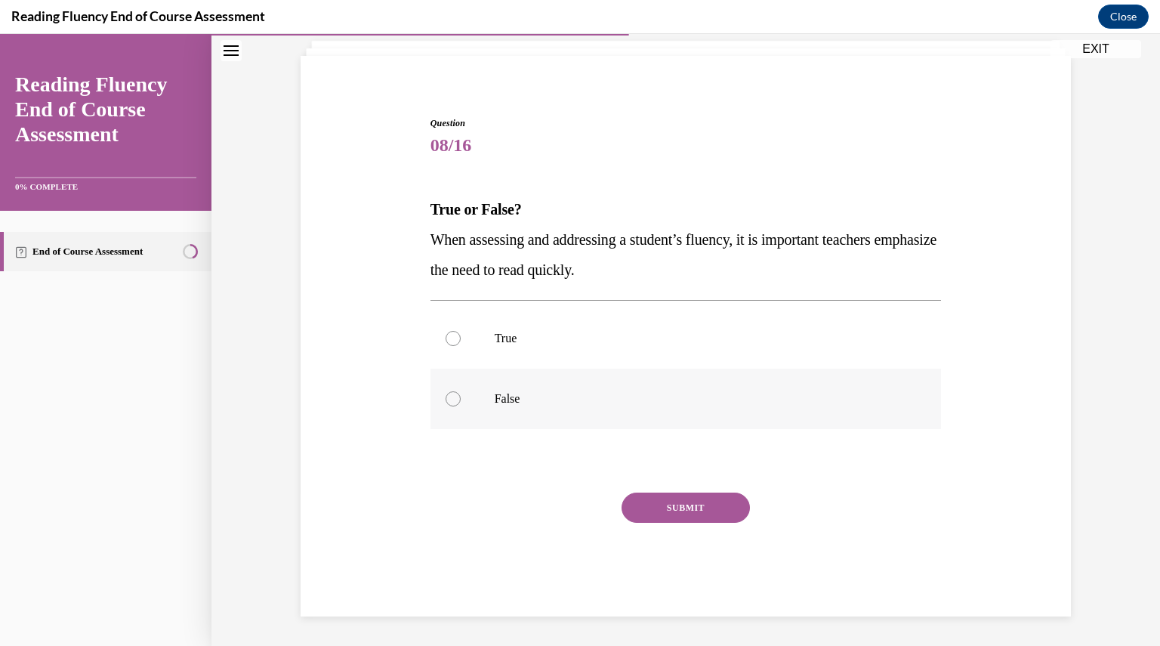
click at [497, 382] on label "False" at bounding box center [685, 399] width 511 height 60
click at [461, 391] on input "False" at bounding box center [453, 398] width 15 height 15
radio input "true"
click at [503, 352] on label "True" at bounding box center [685, 338] width 511 height 60
click at [461, 346] on input "True" at bounding box center [453, 338] width 15 height 15
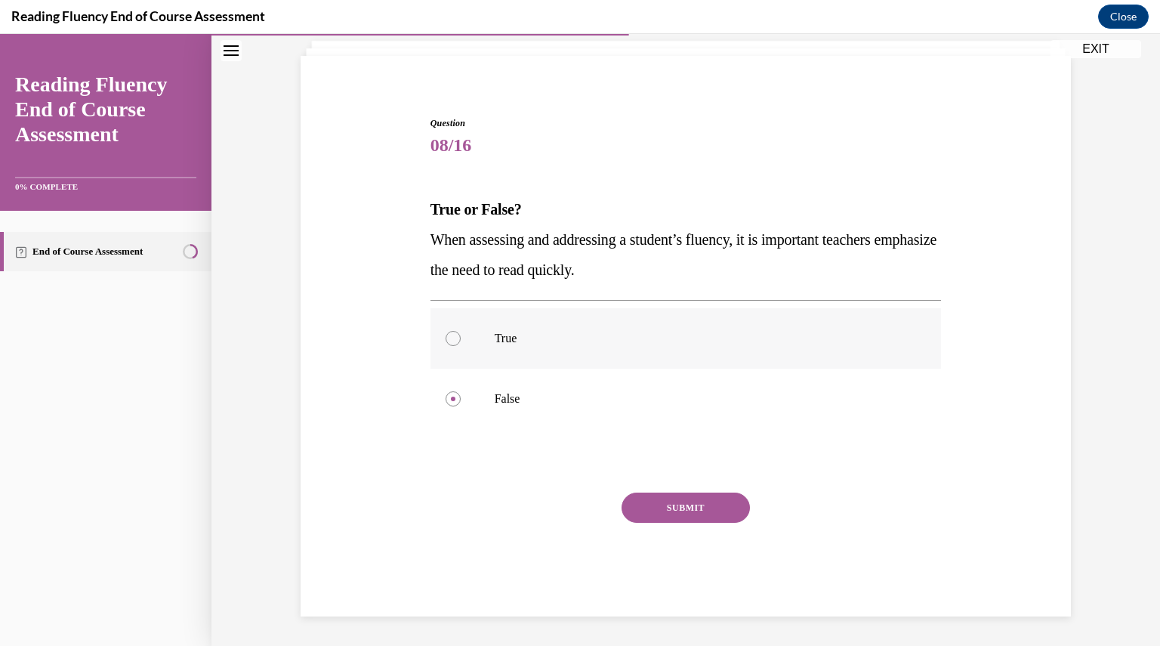
radio input "true"
click at [643, 505] on button "SUBMIT" at bounding box center [685, 507] width 128 height 30
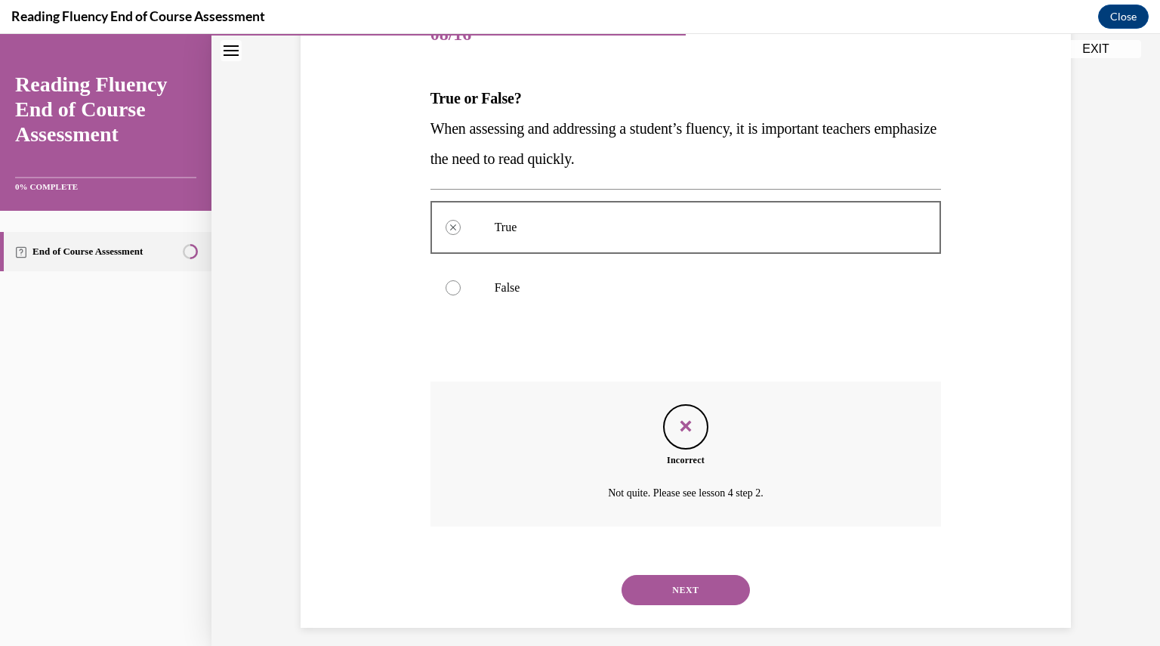
scroll to position [216, 0]
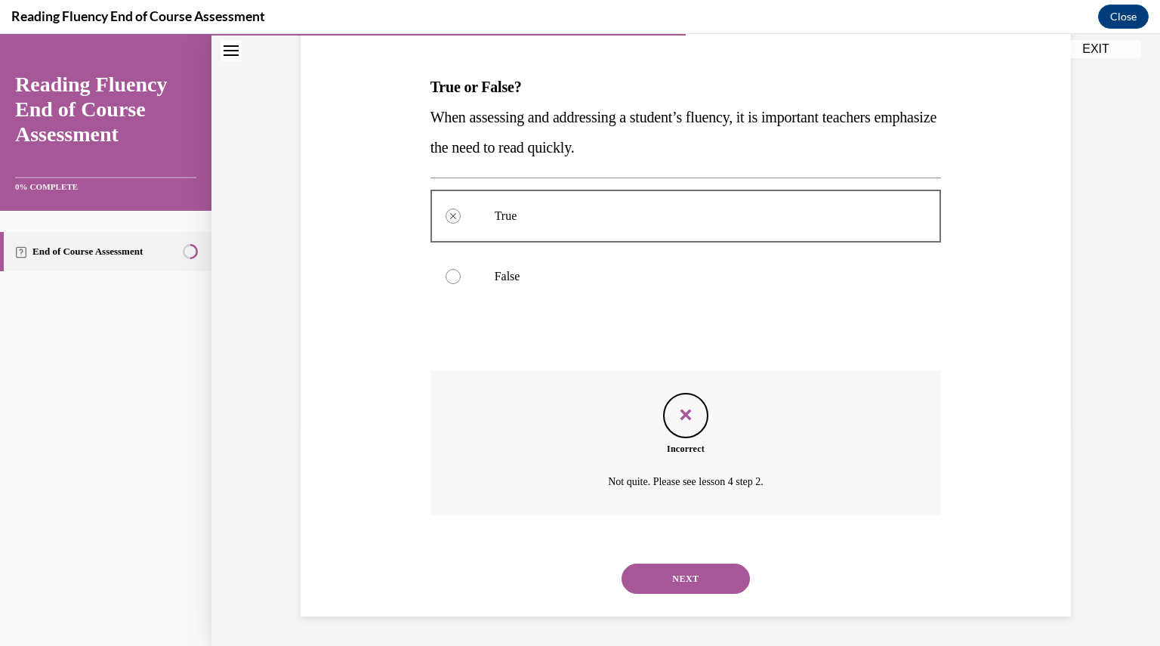
click at [658, 563] on button "NEXT" at bounding box center [685, 578] width 128 height 30
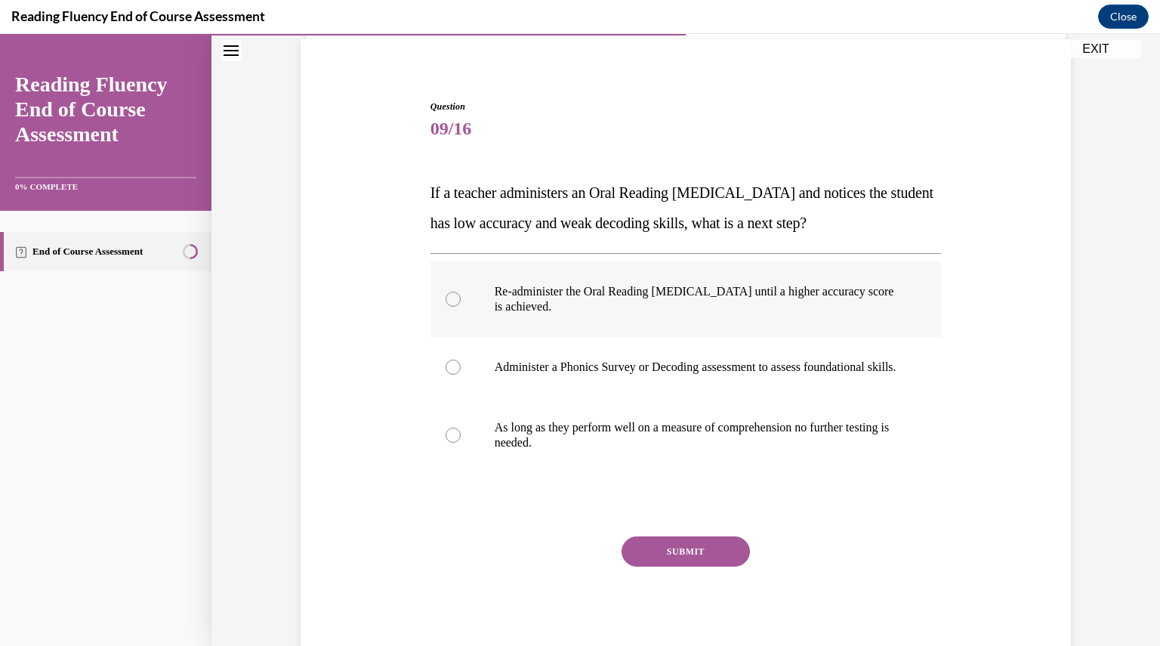
scroll to position [112, 0]
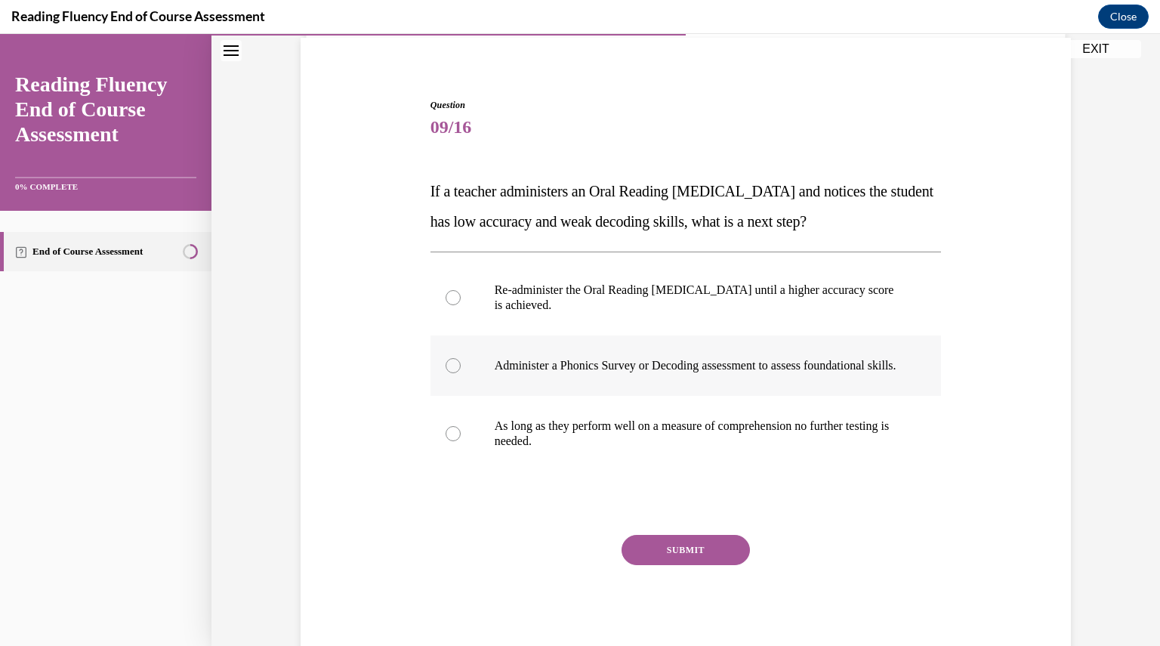
click at [584, 373] on p "Administer a Phonics Survey or Decoding assessment to assess foundational skill…" at bounding box center [699, 365] width 409 height 15
click at [461, 373] on input "Administer a Phonics Survey or Decoding assessment to assess foundational skill…" at bounding box center [453, 365] width 15 height 15
radio input "true"
click at [667, 554] on button "SUBMIT" at bounding box center [685, 550] width 128 height 30
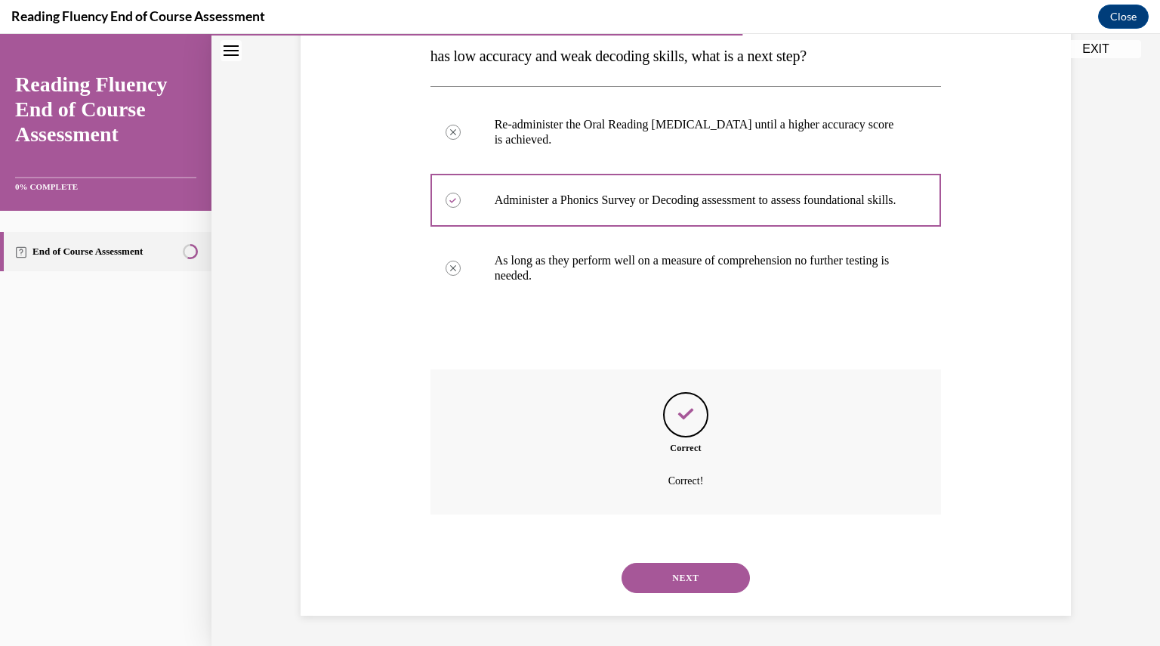
click at [660, 582] on button "NEXT" at bounding box center [685, 578] width 128 height 30
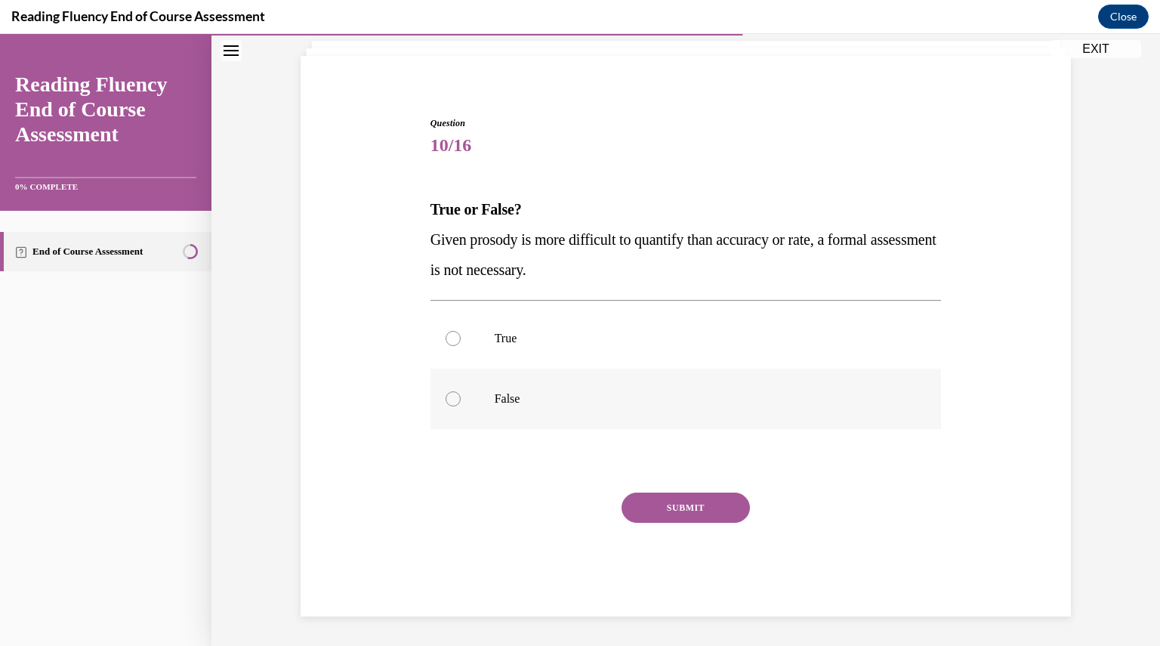
click at [510, 396] on p "False" at bounding box center [699, 398] width 409 height 15
click at [461, 396] on input "False" at bounding box center [453, 398] width 15 height 15
radio input "true"
click at [654, 504] on button "SUBMIT" at bounding box center [685, 507] width 128 height 30
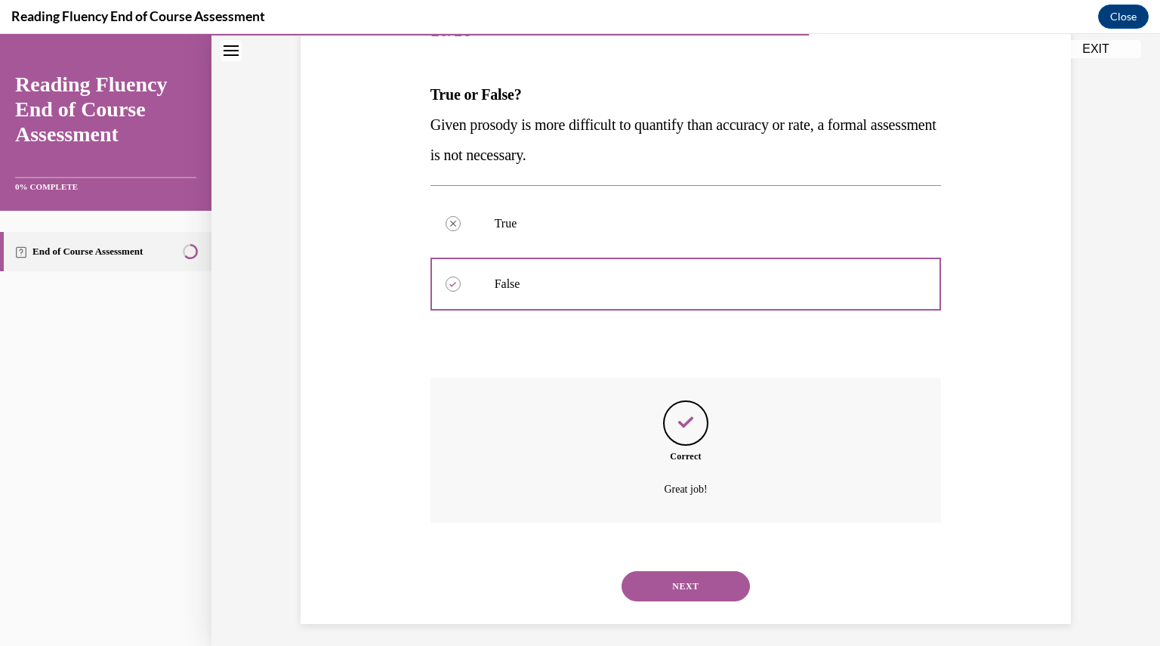
scroll to position [216, 0]
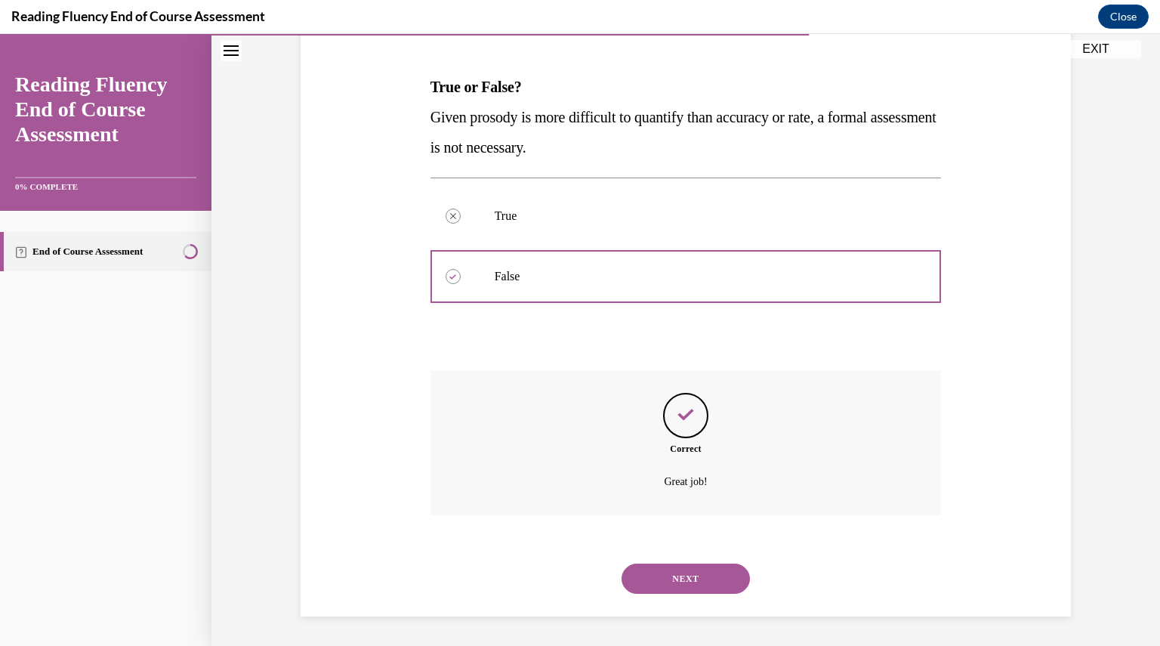
click at [658, 569] on button "NEXT" at bounding box center [685, 578] width 128 height 30
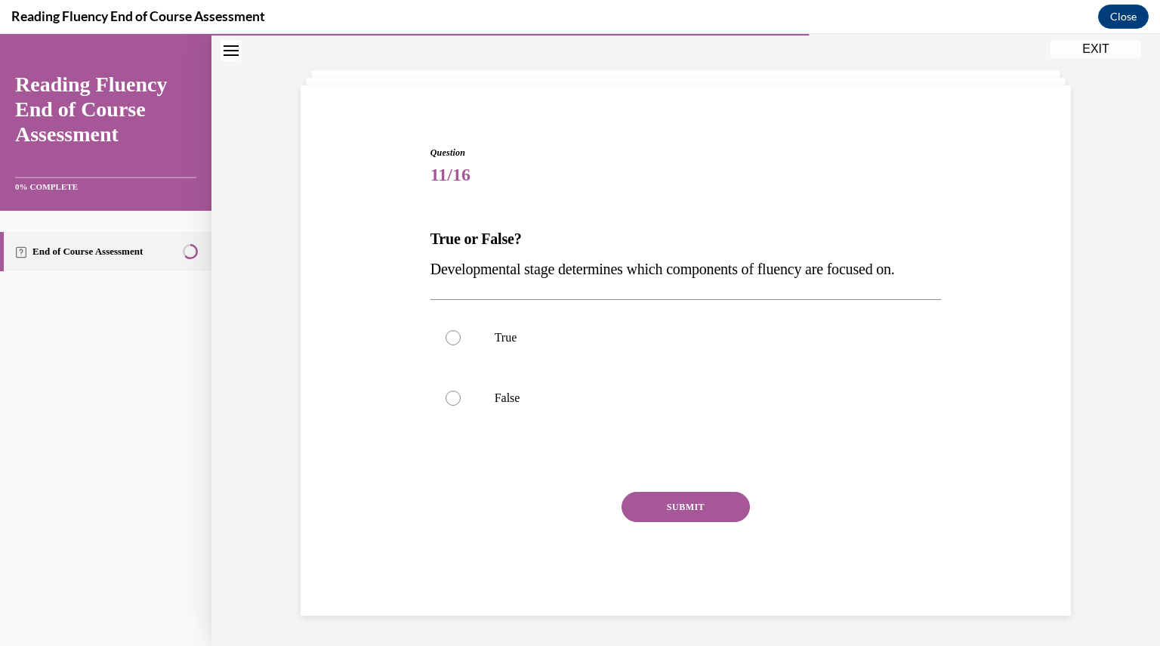
scroll to position [63, 0]
click at [513, 339] on p "True" at bounding box center [699, 338] width 409 height 15
click at [461, 339] on input "True" at bounding box center [453, 338] width 15 height 15
radio input "true"
click at [640, 515] on button "SUBMIT" at bounding box center [685, 507] width 128 height 30
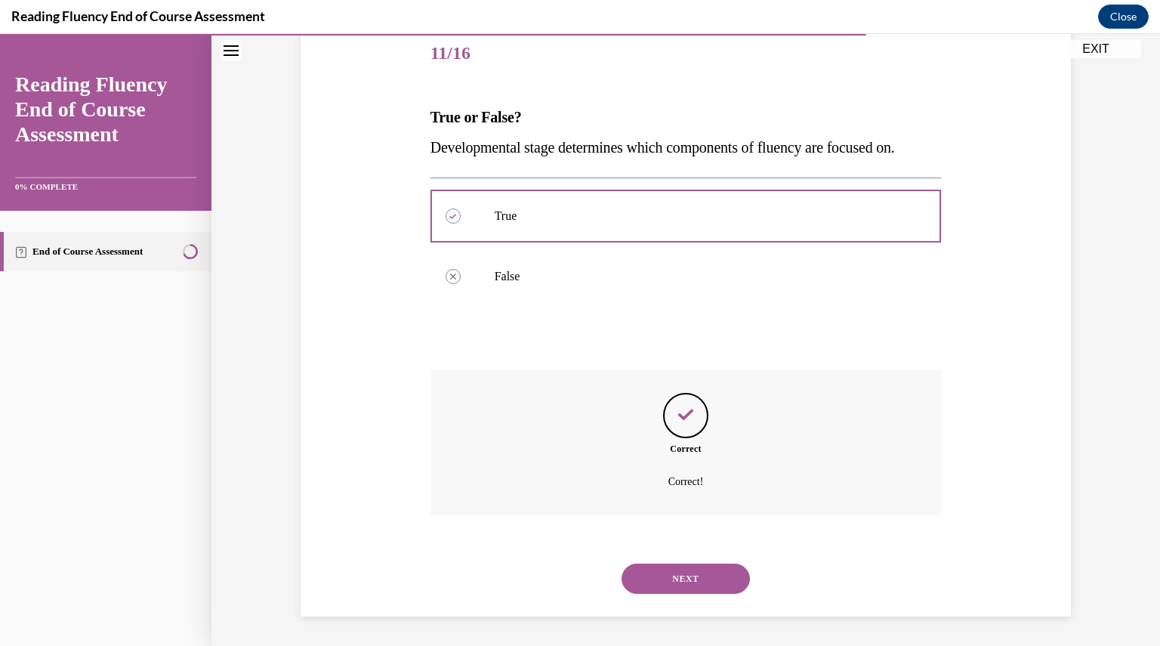
click at [657, 591] on button "NEXT" at bounding box center [685, 578] width 128 height 30
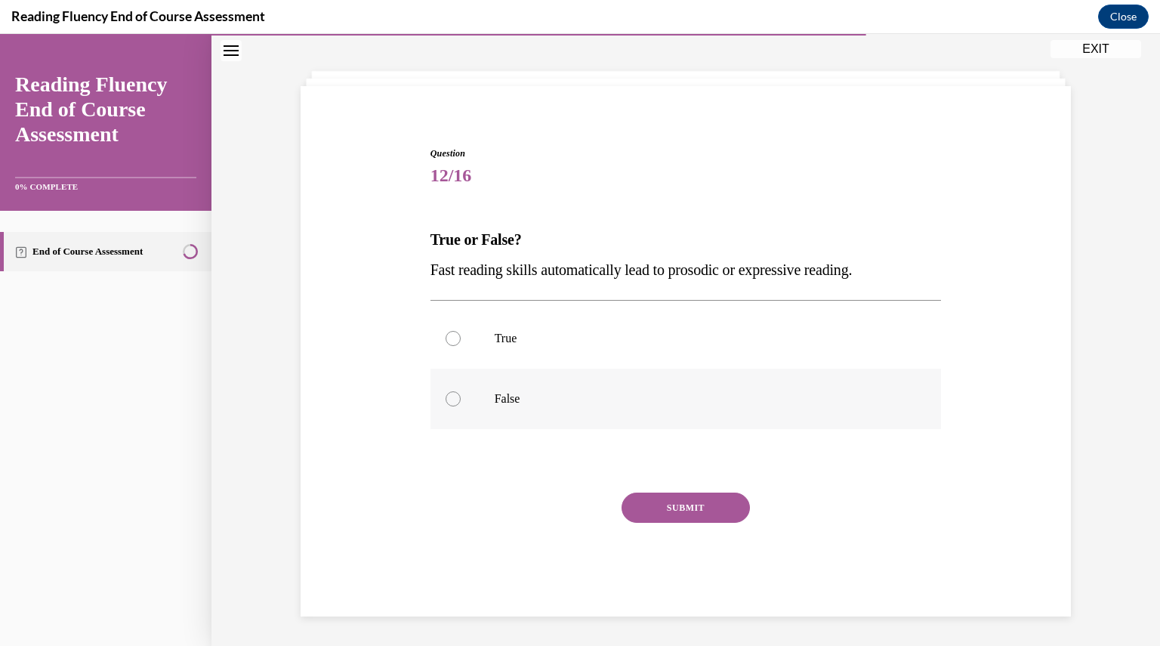
click at [551, 399] on p "False" at bounding box center [699, 398] width 409 height 15
click at [461, 399] on input "False" at bounding box center [453, 398] width 15 height 15
radio input "true"
click at [671, 505] on button "SUBMIT" at bounding box center [685, 507] width 128 height 30
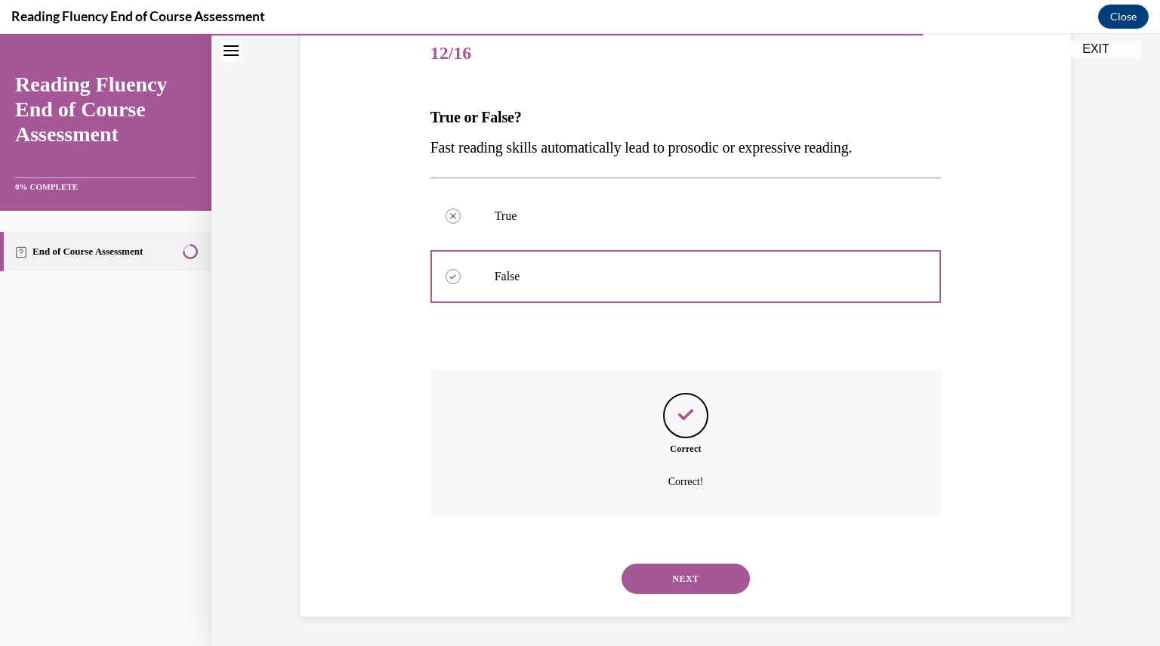
click at [672, 577] on button "NEXT" at bounding box center [685, 578] width 128 height 30
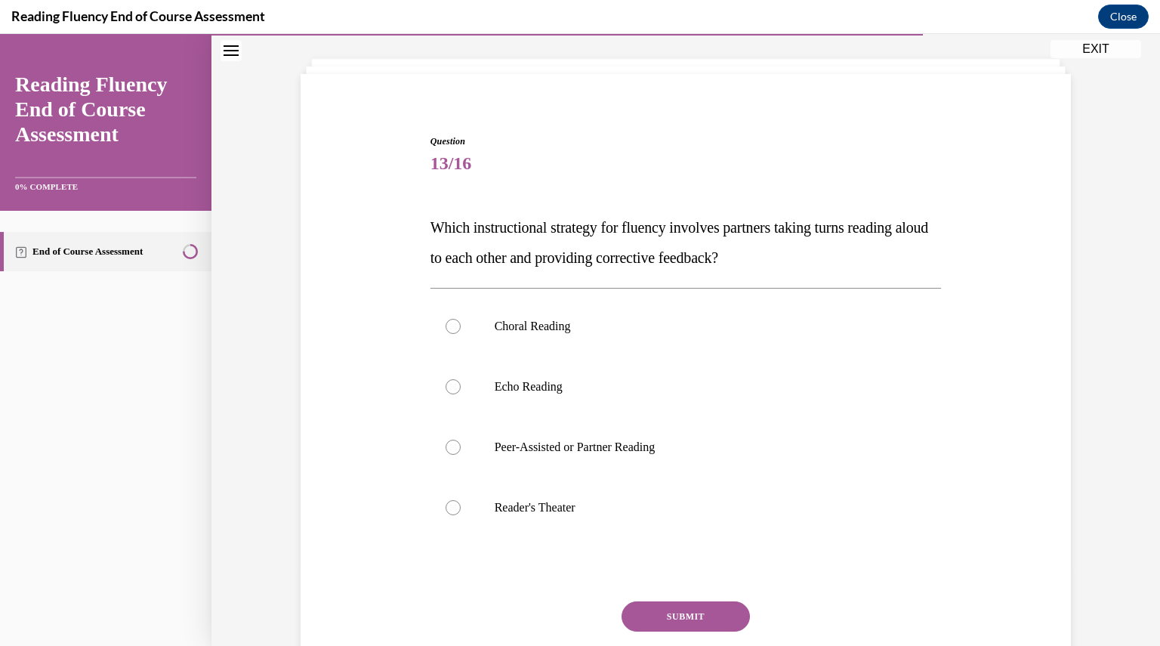
scroll to position [78, 0]
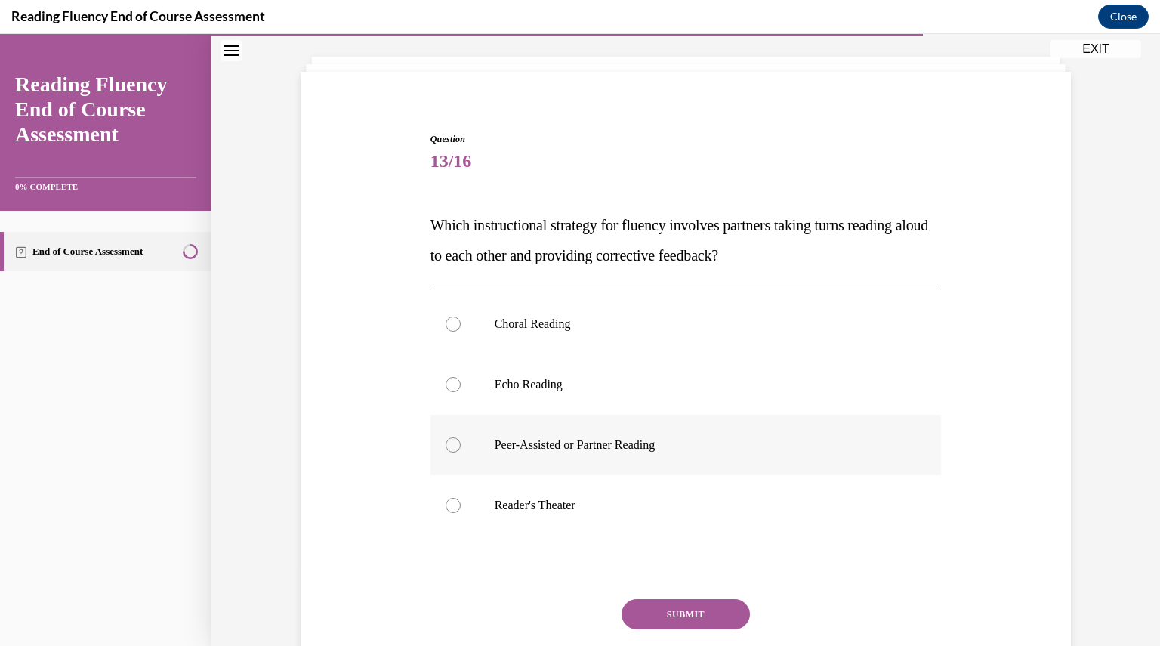
click at [613, 443] on p "Peer-Assisted or Partner Reading" at bounding box center [699, 444] width 409 height 15
click at [461, 443] on input "Peer-Assisted or Partner Reading" at bounding box center [453, 444] width 15 height 15
radio input "true"
click at [657, 612] on button "SUBMIT" at bounding box center [685, 614] width 128 height 30
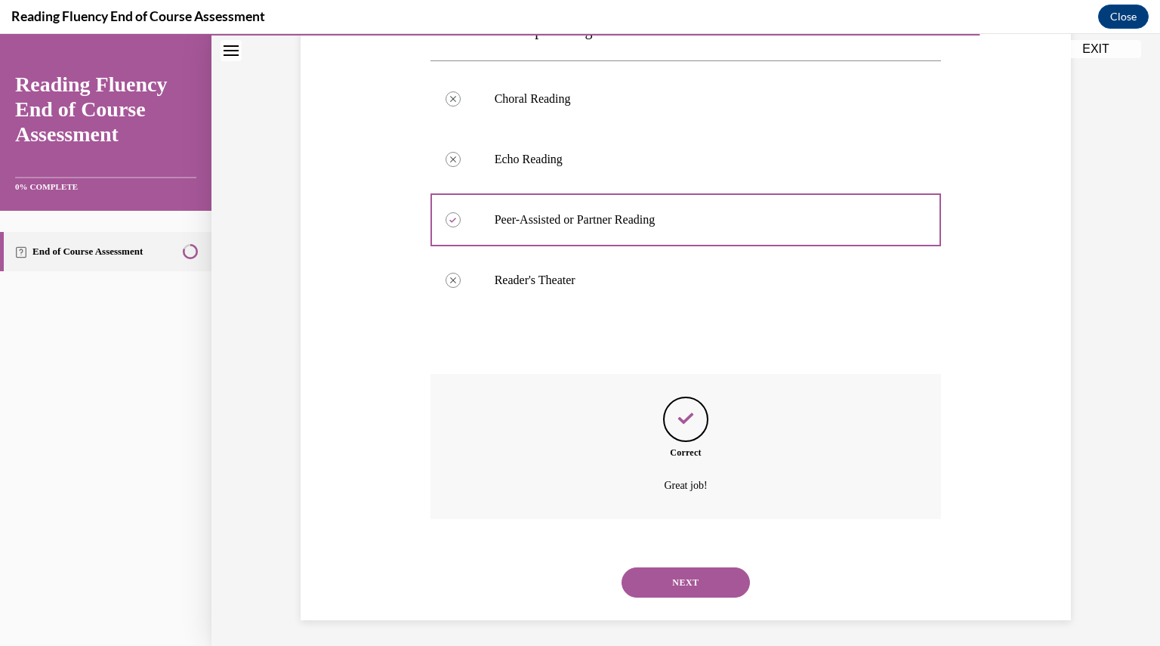
scroll to position [307, 0]
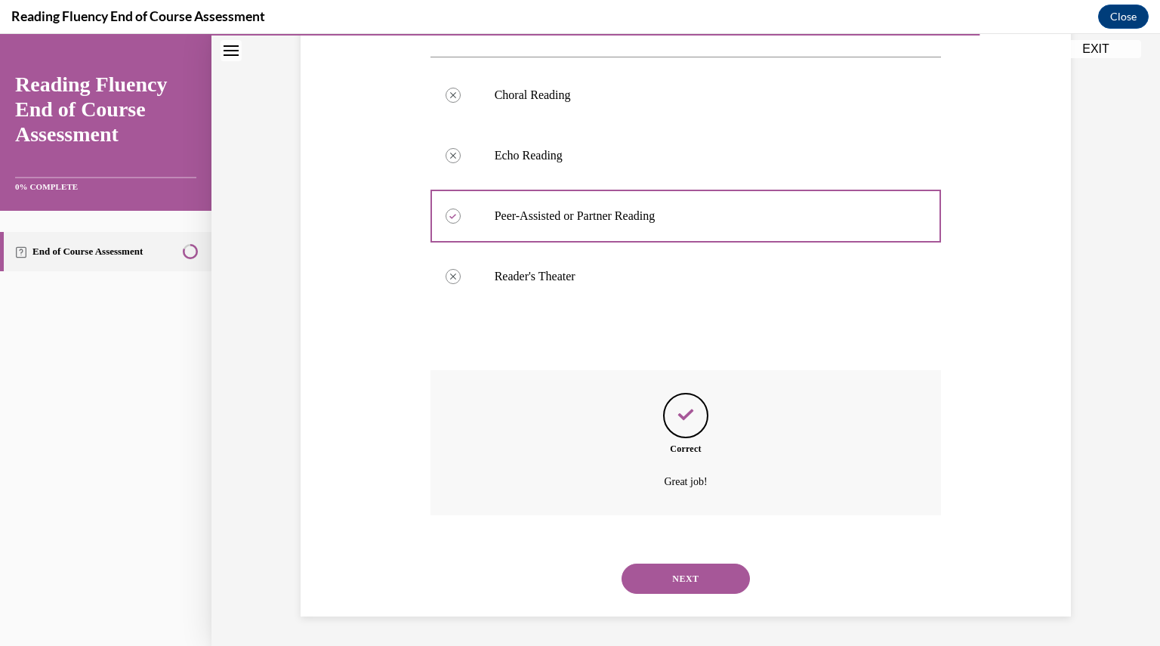
click at [658, 579] on button "NEXT" at bounding box center [685, 578] width 128 height 30
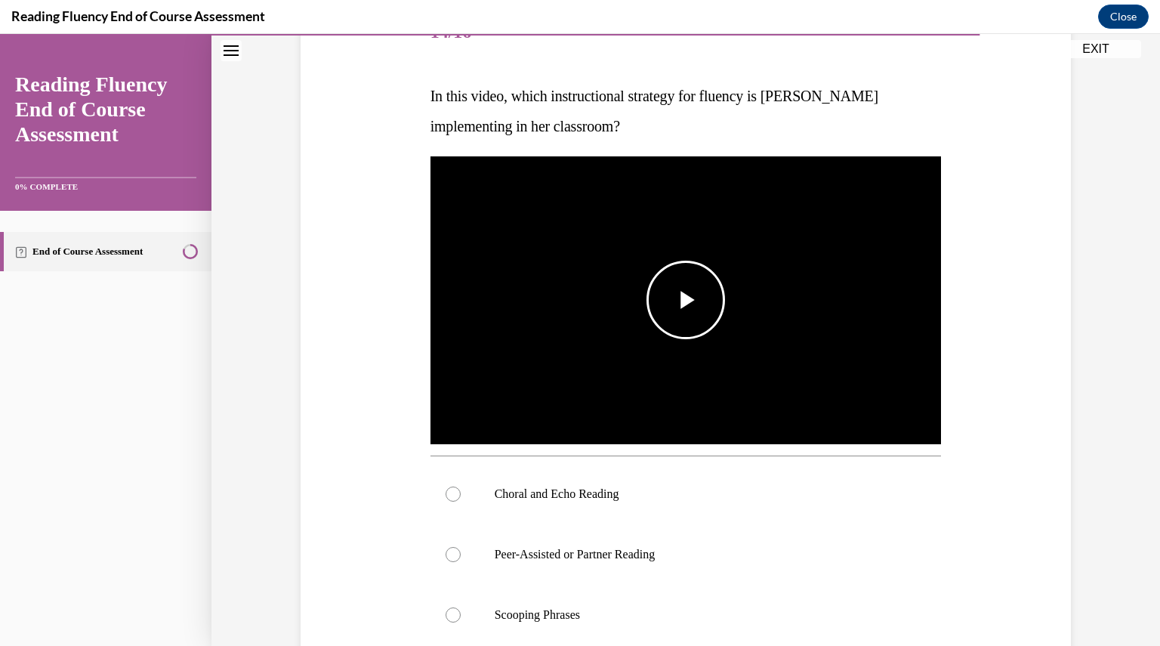
scroll to position [217, 0]
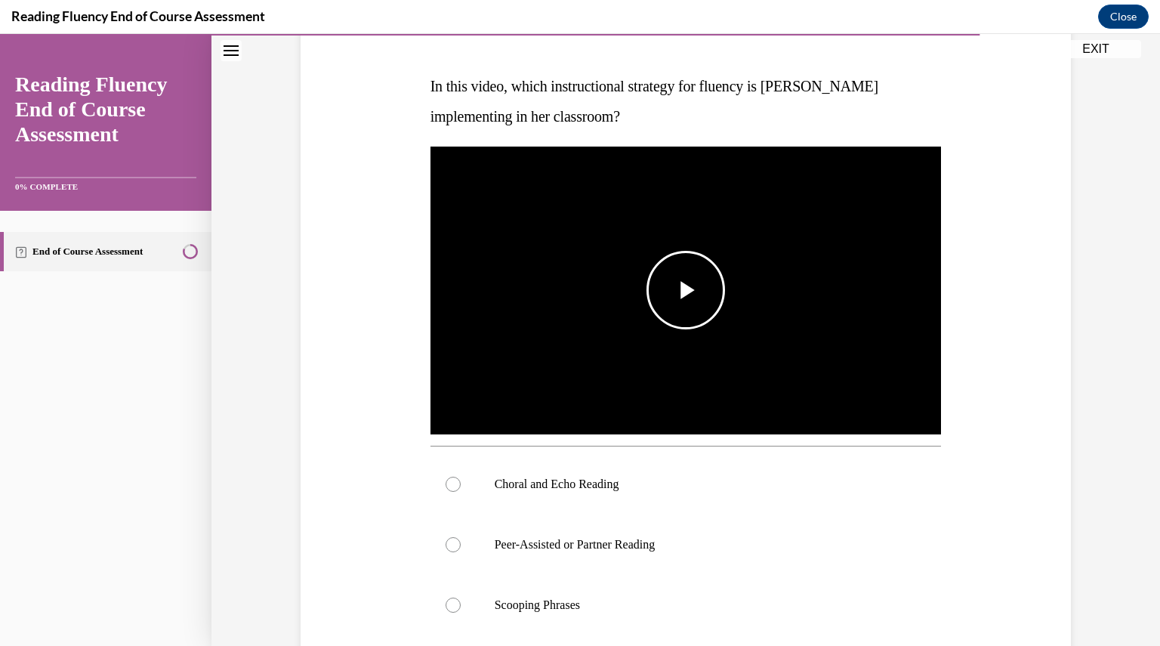
click at [689, 251] on img "Video player" at bounding box center [685, 290] width 511 height 288
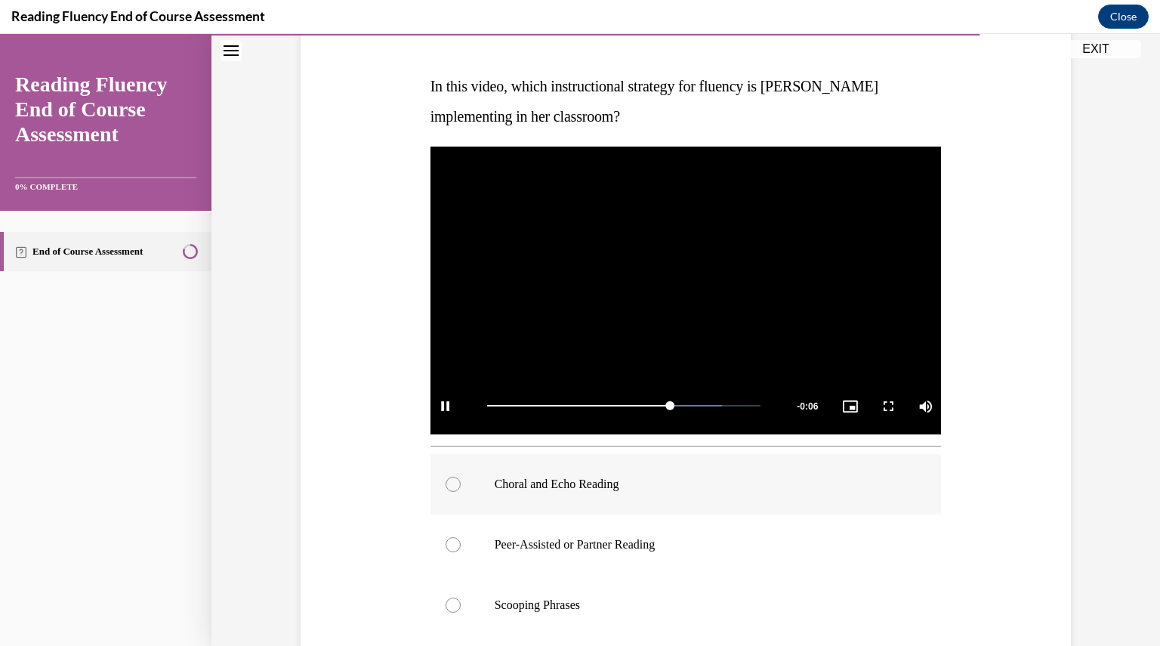
click at [597, 473] on label "Choral and Echo Reading" at bounding box center [685, 484] width 511 height 60
click at [461, 476] on input "Choral and Echo Reading" at bounding box center [453, 483] width 15 height 15
radio input "true"
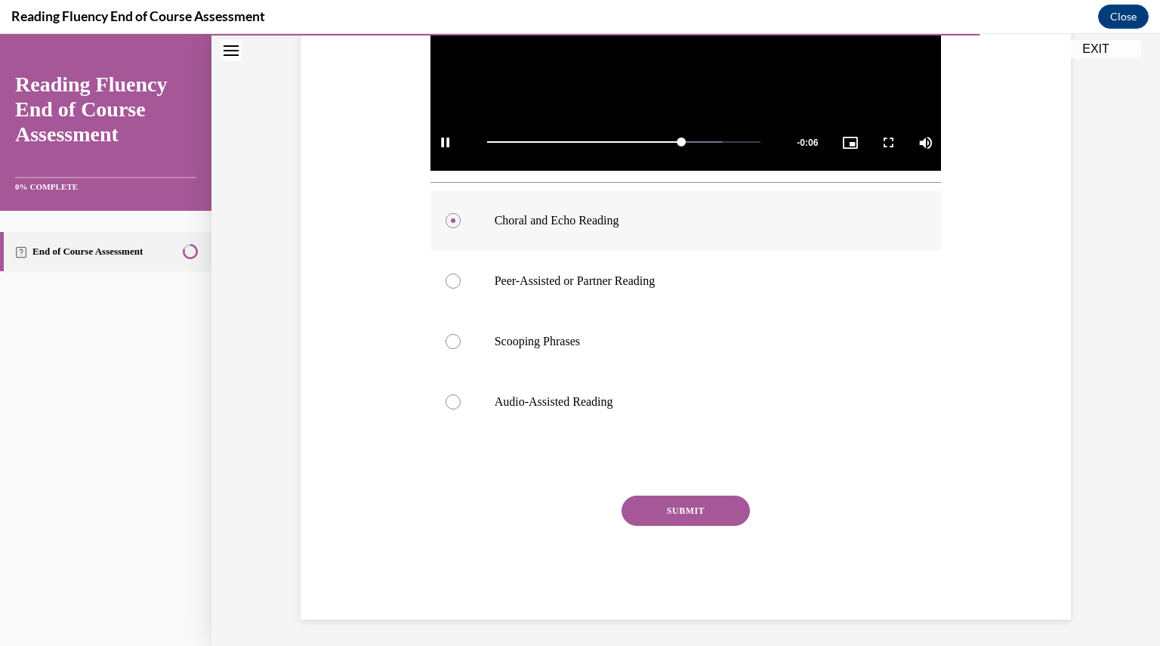
scroll to position [483, 0]
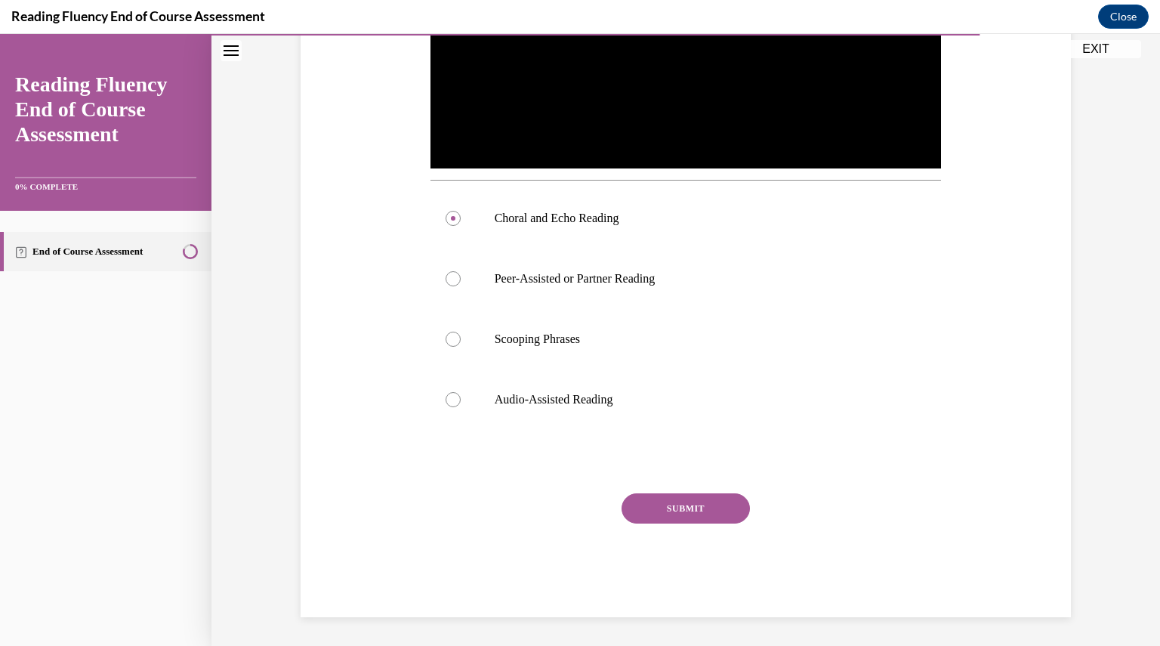
click at [680, 513] on button "SUBMIT" at bounding box center [685, 508] width 128 height 30
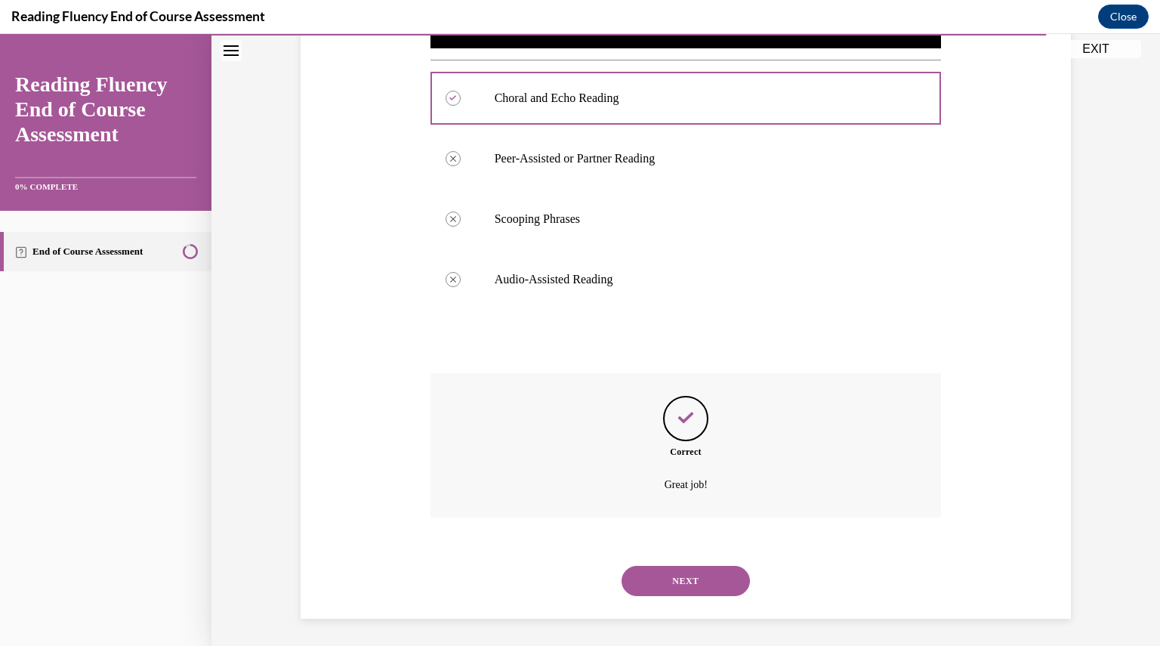
scroll to position [605, 0]
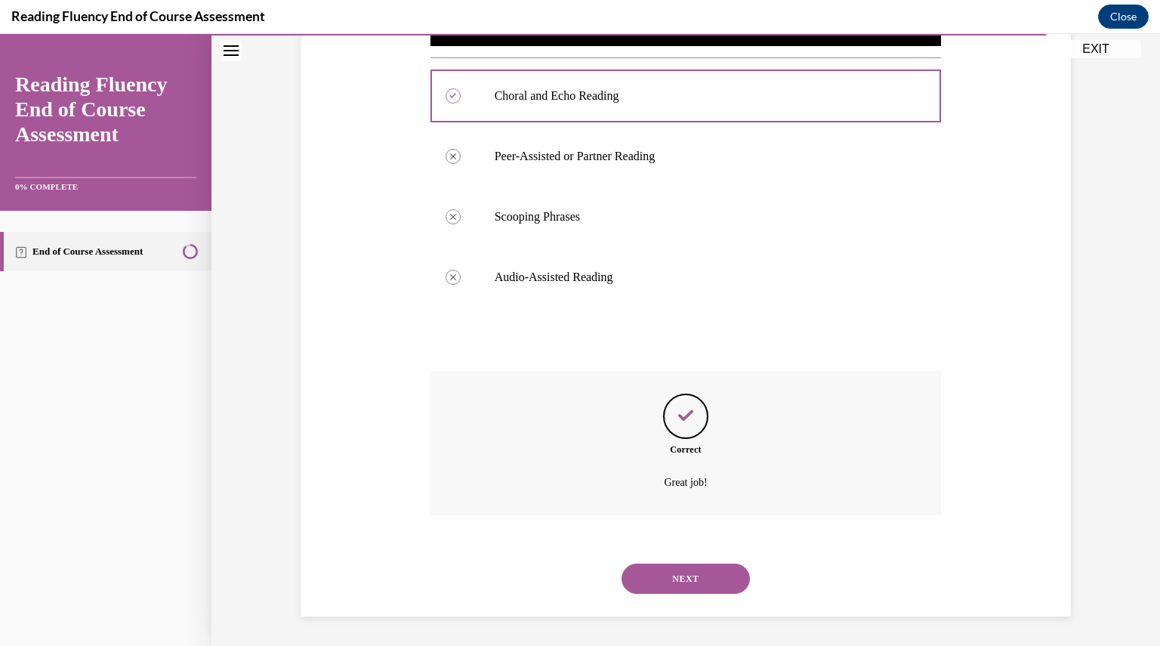
click at [669, 584] on button "NEXT" at bounding box center [685, 578] width 128 height 30
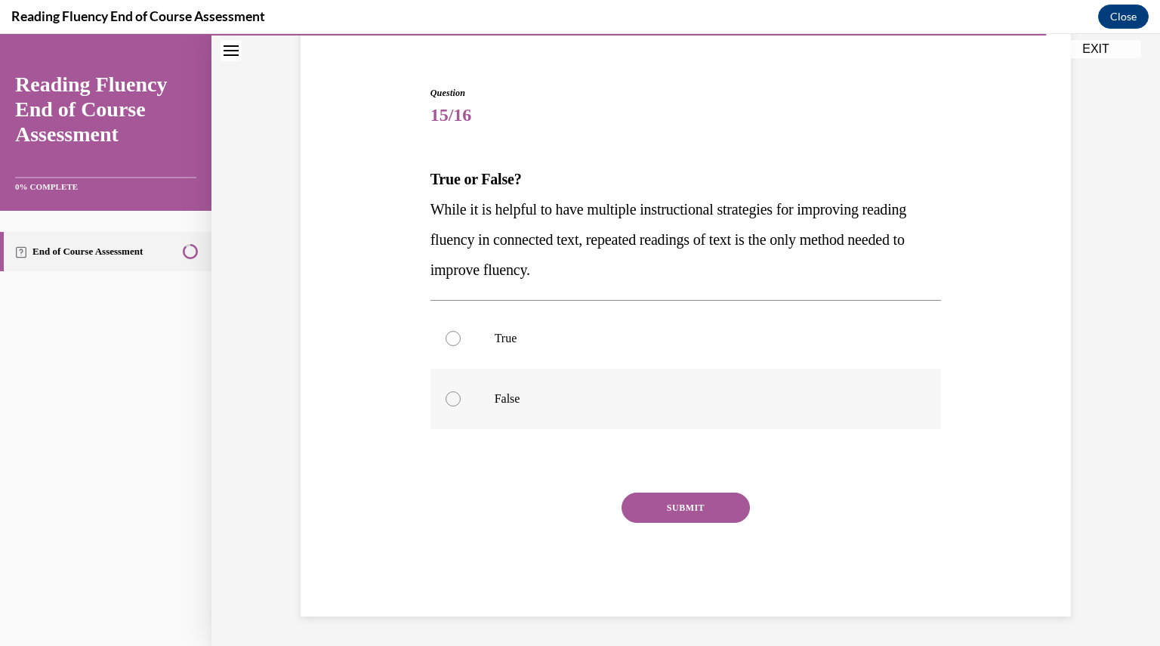
click at [584, 409] on label "False" at bounding box center [685, 399] width 511 height 60
click at [461, 406] on input "False" at bounding box center [453, 398] width 15 height 15
radio input "true"
click at [677, 516] on button "SUBMIT" at bounding box center [685, 507] width 128 height 30
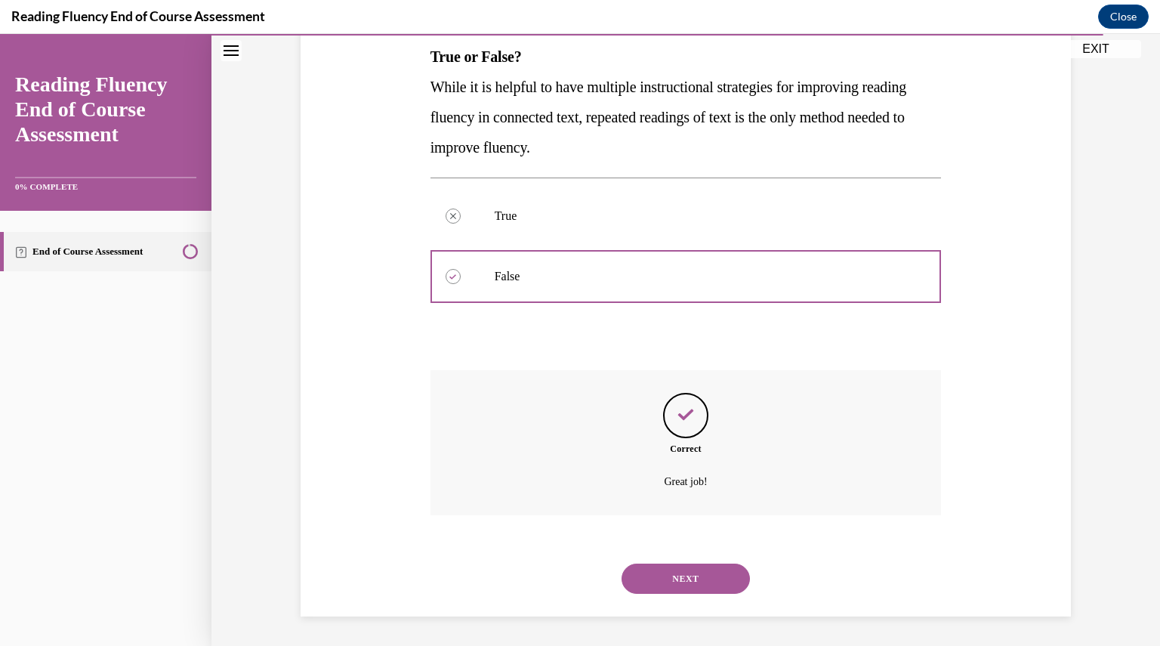
click at [673, 592] on button "NEXT" at bounding box center [685, 578] width 128 height 30
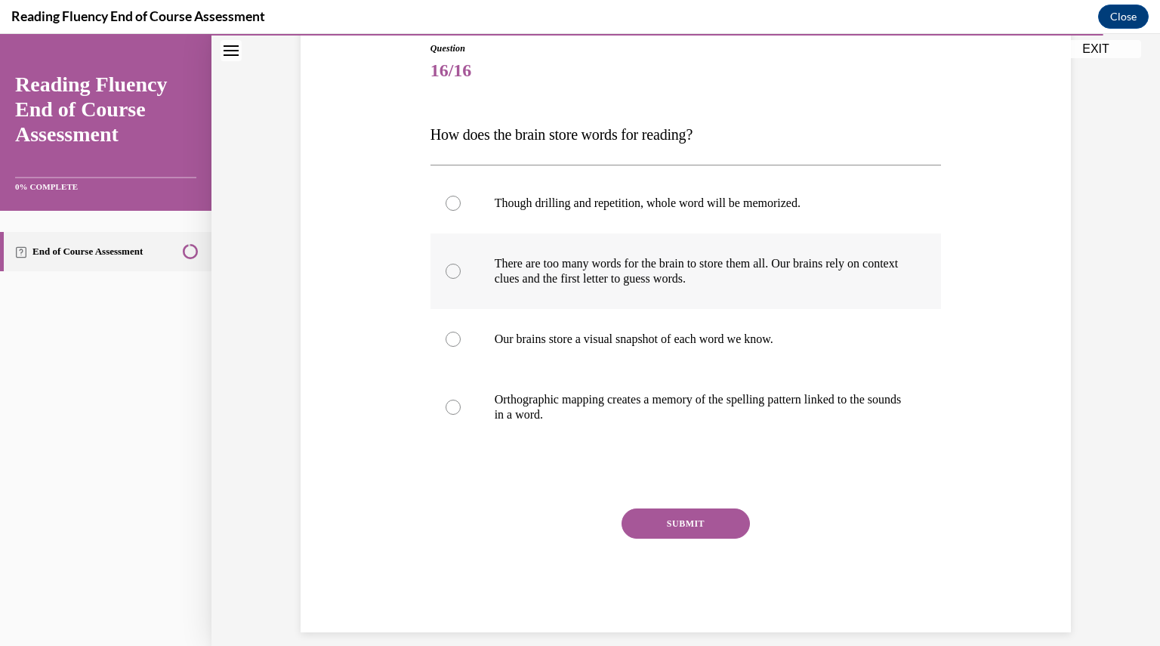
click at [583, 273] on p "There are too many words for the brain to store them all. Our brains rely on co…" at bounding box center [699, 271] width 409 height 30
click at [461, 273] on input "There are too many words for the brain to store them all. Our brains rely on co…" at bounding box center [453, 271] width 15 height 15
radio input "true"
click at [591, 410] on p "Orthographic mapping creates a memory of the spelling pattern linked to the sou…" at bounding box center [699, 407] width 409 height 30
click at [461, 410] on input "Orthographic mapping creates a memory of the spelling pattern linked to the sou…" at bounding box center [453, 406] width 15 height 15
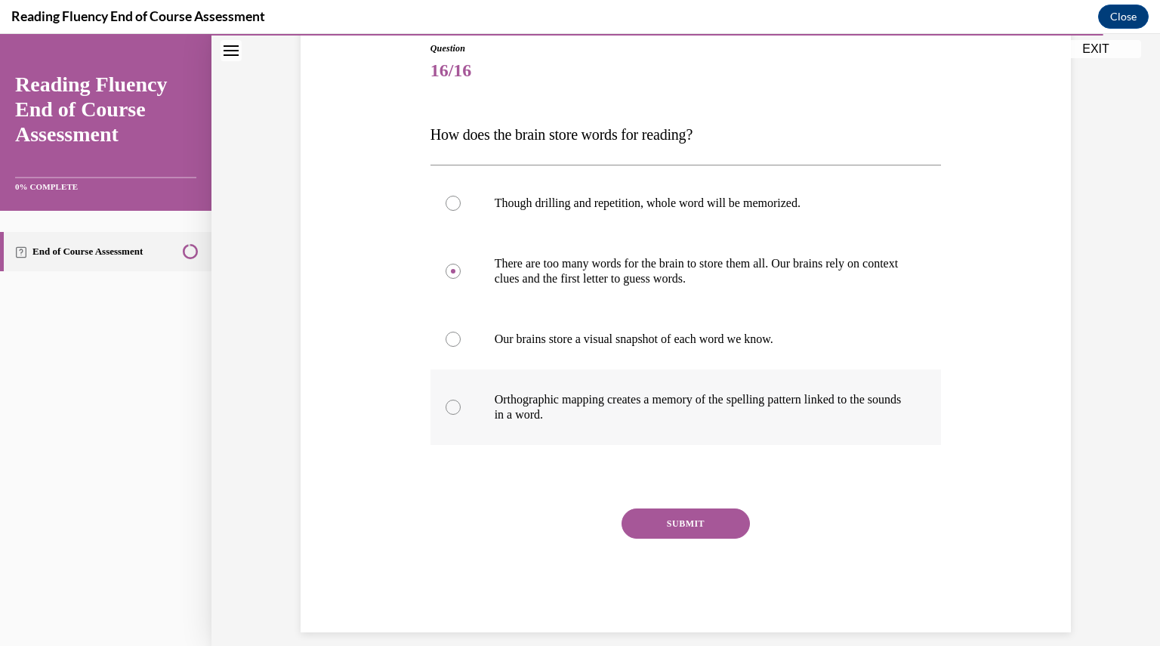
radio input "true"
click at [671, 523] on button "SUBMIT" at bounding box center [685, 523] width 128 height 30
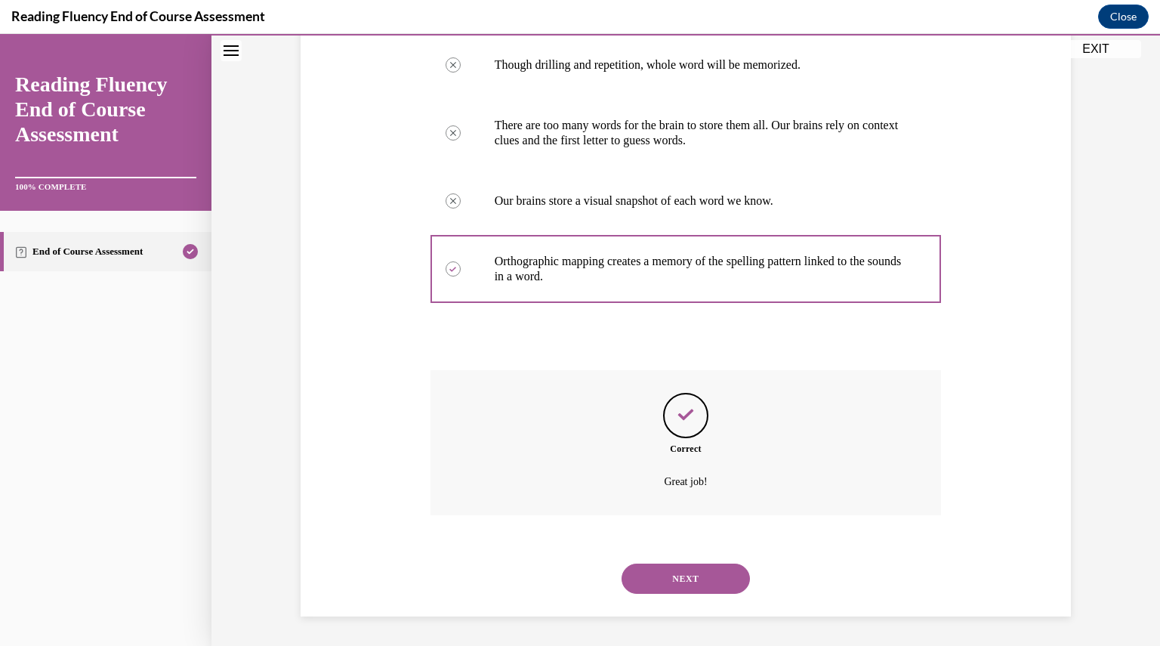
scroll to position [307, 0]
click at [681, 579] on button "NEXT" at bounding box center [685, 578] width 128 height 30
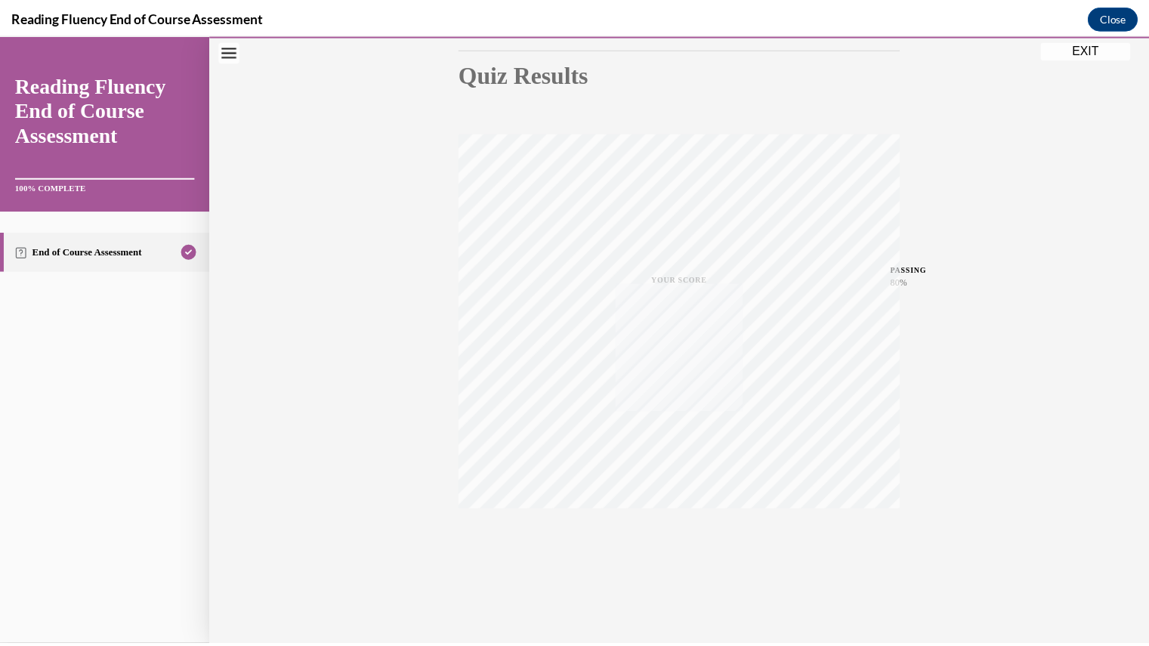
scroll to position [162, 0]
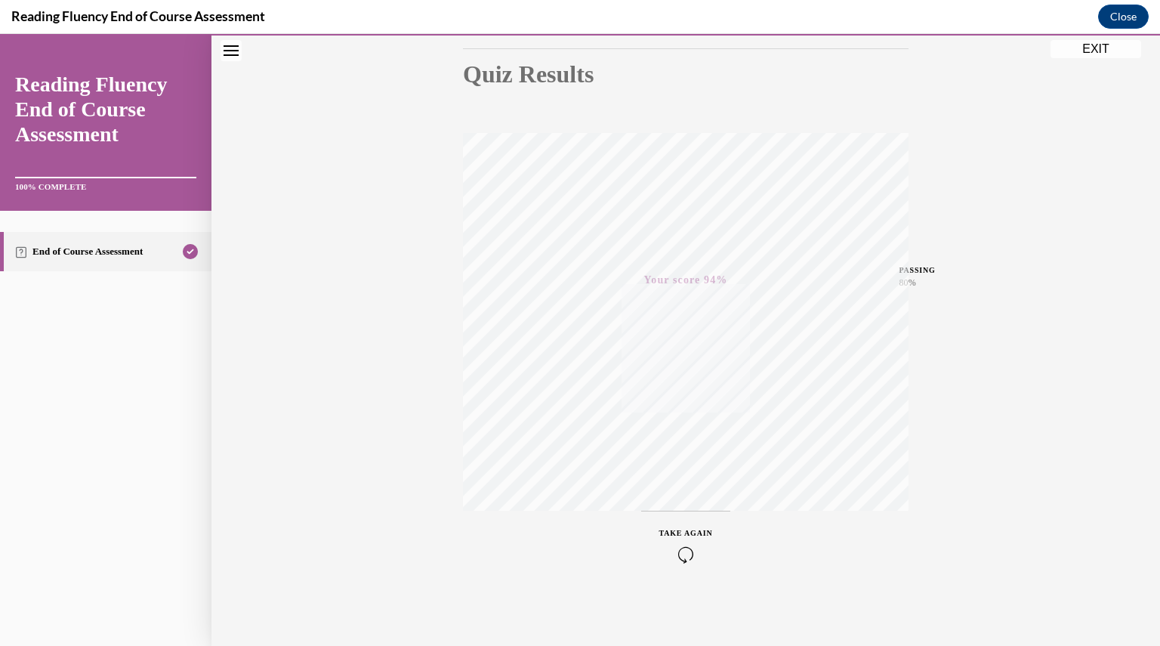
click at [1089, 54] on button "EXIT" at bounding box center [1095, 49] width 91 height 18
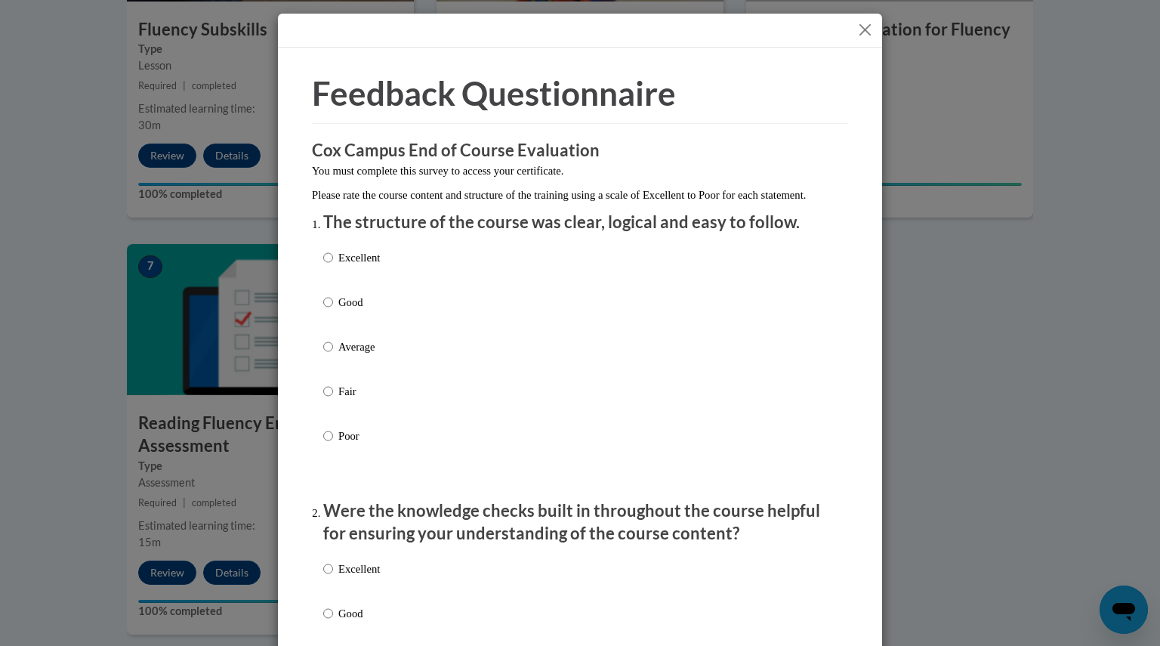
click at [857, 25] on button "Close" at bounding box center [865, 29] width 19 height 19
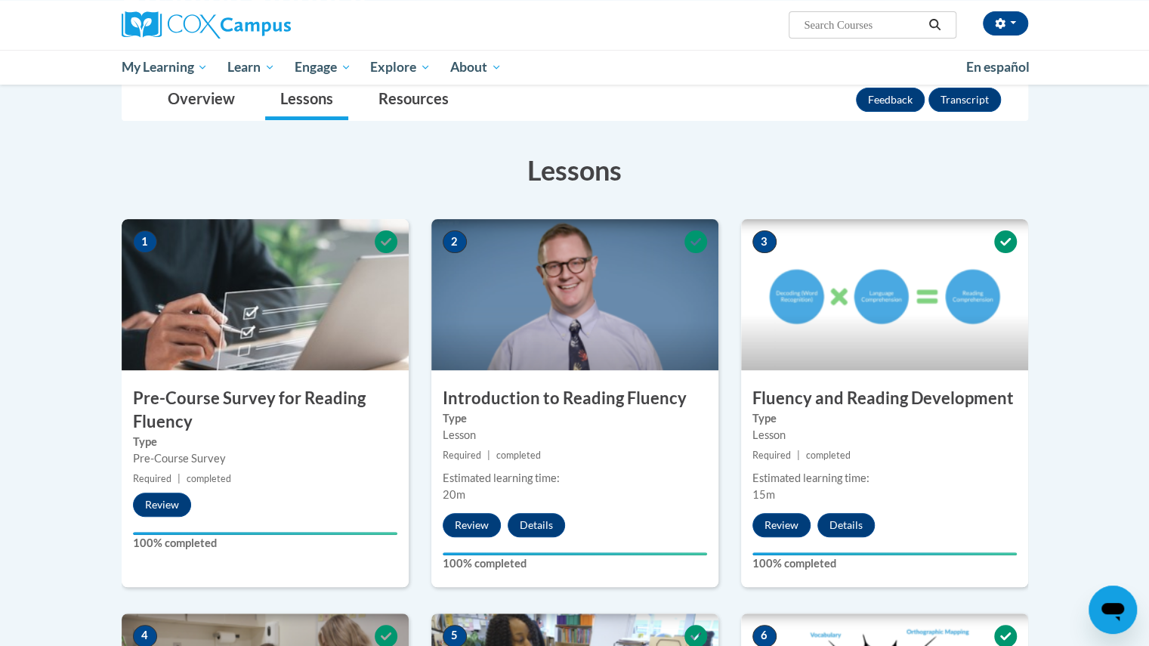
scroll to position [0, 0]
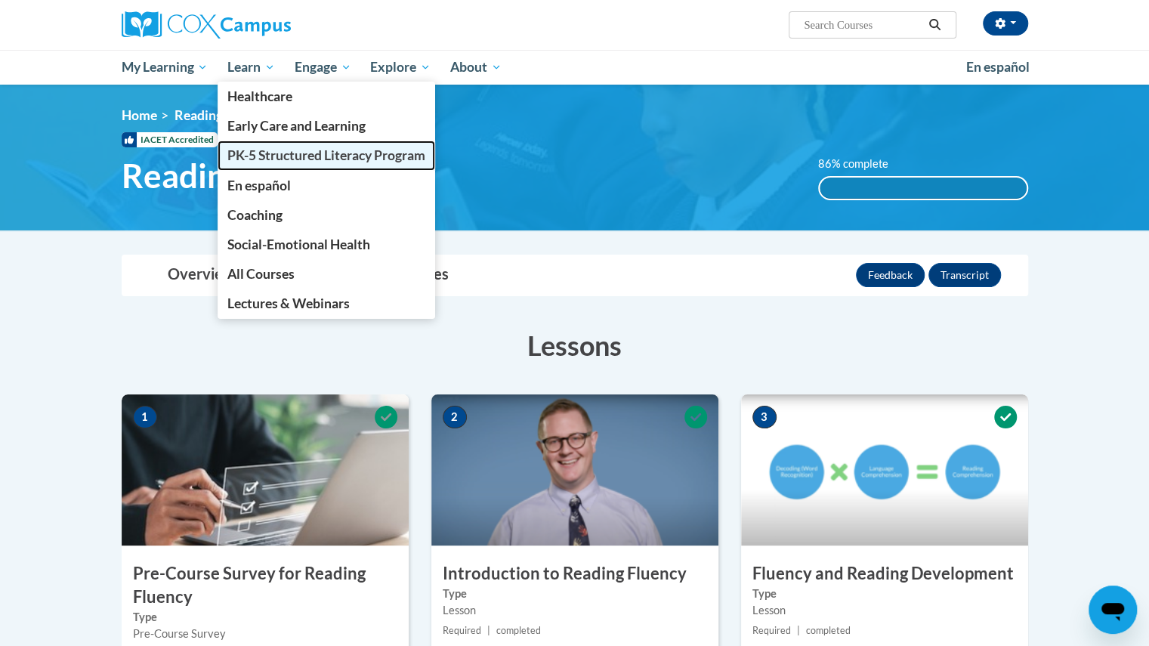
click at [288, 160] on span "PK-5 Structured Literacy Program" at bounding box center [326, 155] width 198 height 16
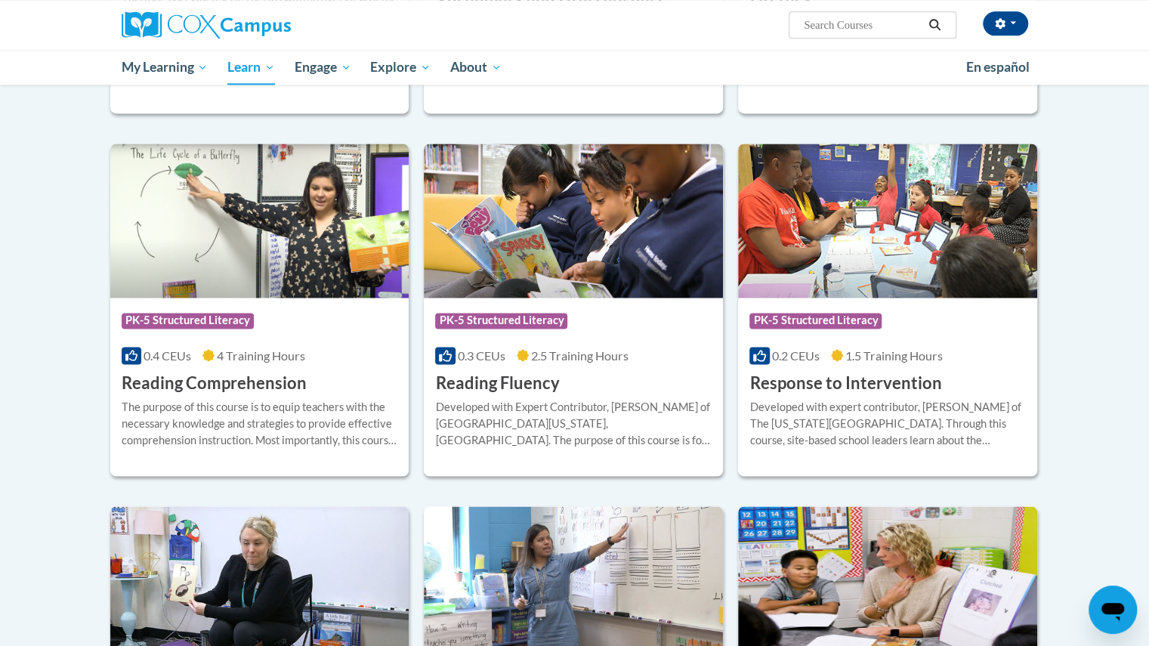
scroll to position [1210, 0]
click at [172, 375] on h3 "Reading Comprehension" at bounding box center [214, 382] width 185 height 23
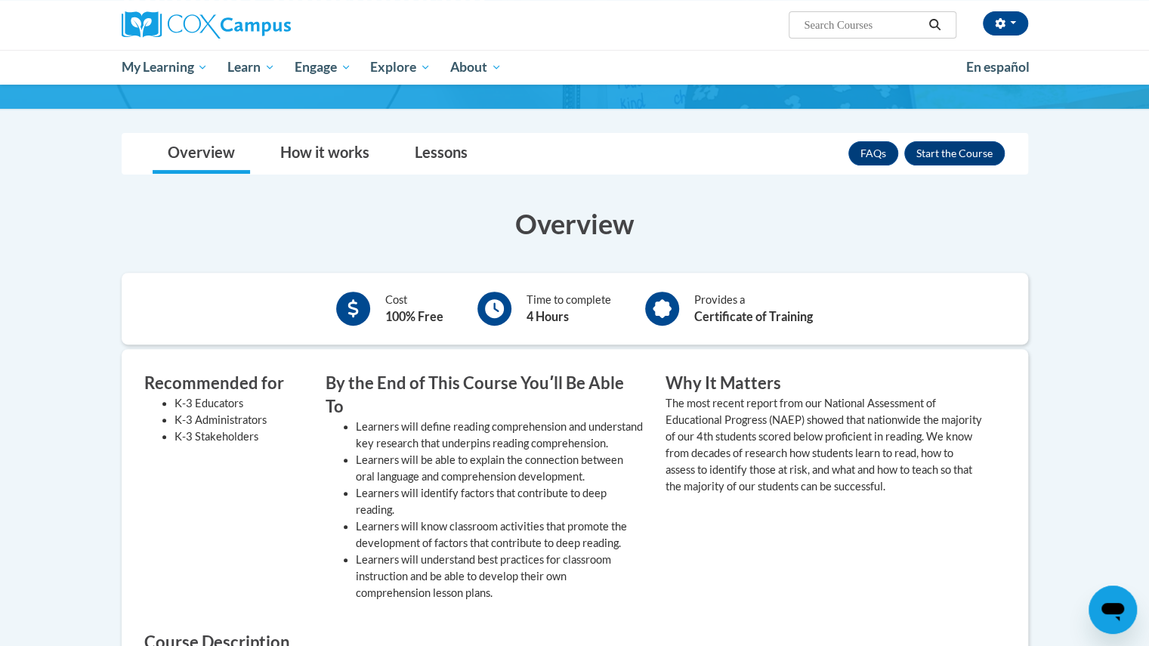
scroll to position [171, 0]
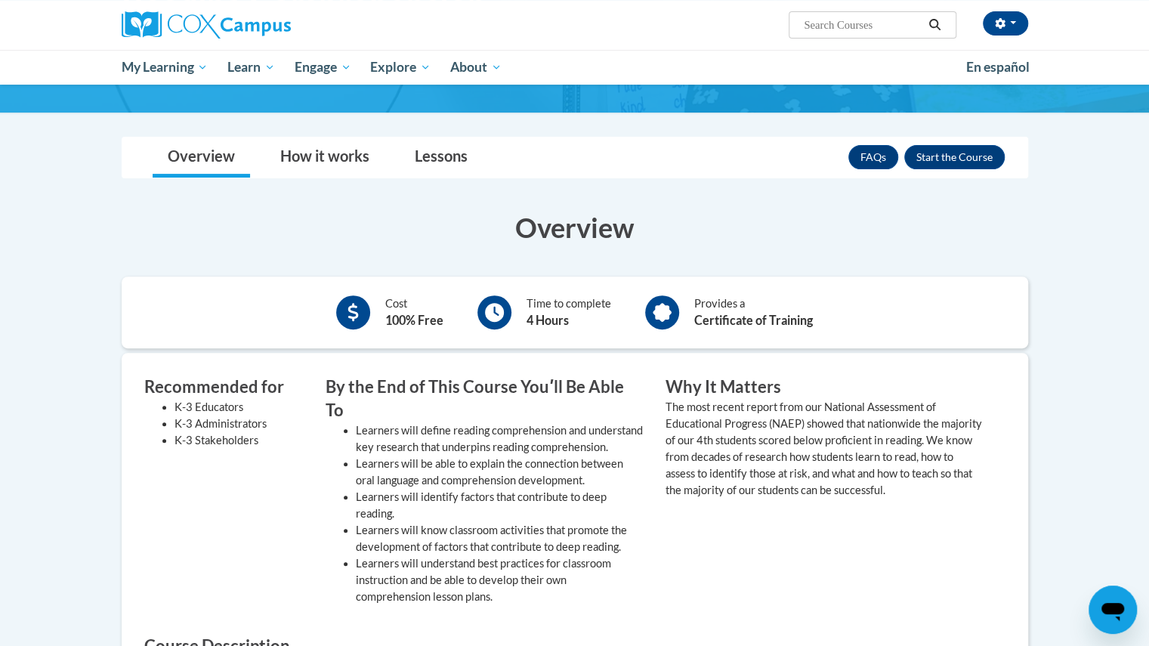
click at [953, 138] on div "FAQs Enroll" at bounding box center [926, 156] width 156 height 39
click at [951, 150] on button "Enroll" at bounding box center [954, 157] width 100 height 24
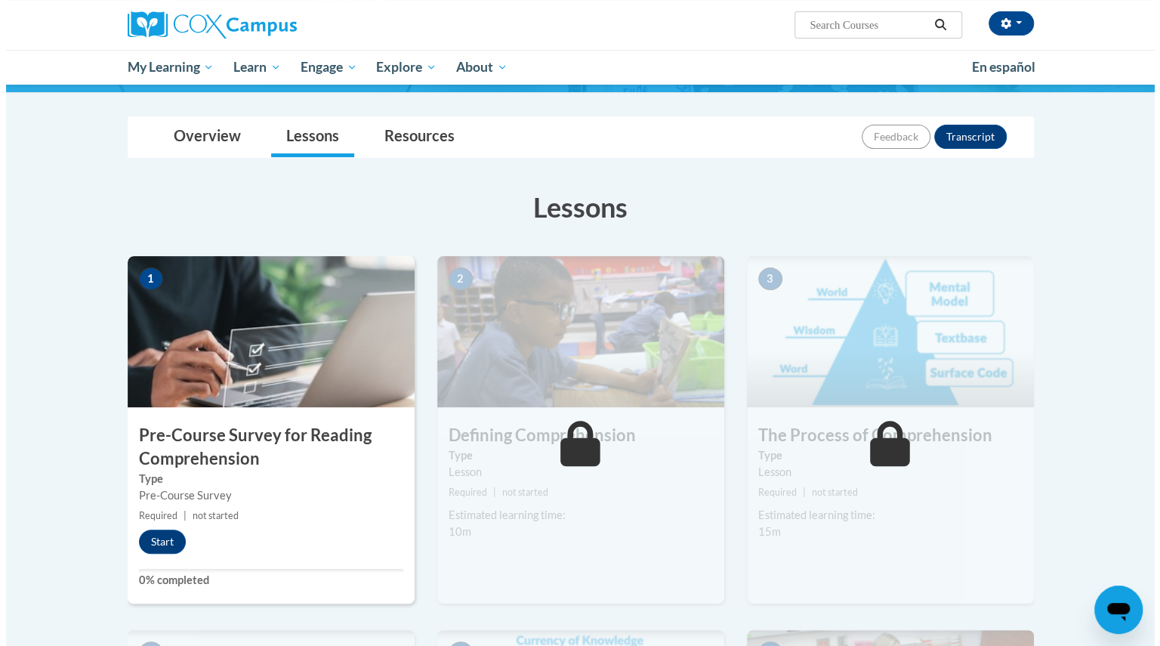
scroll to position [139, 0]
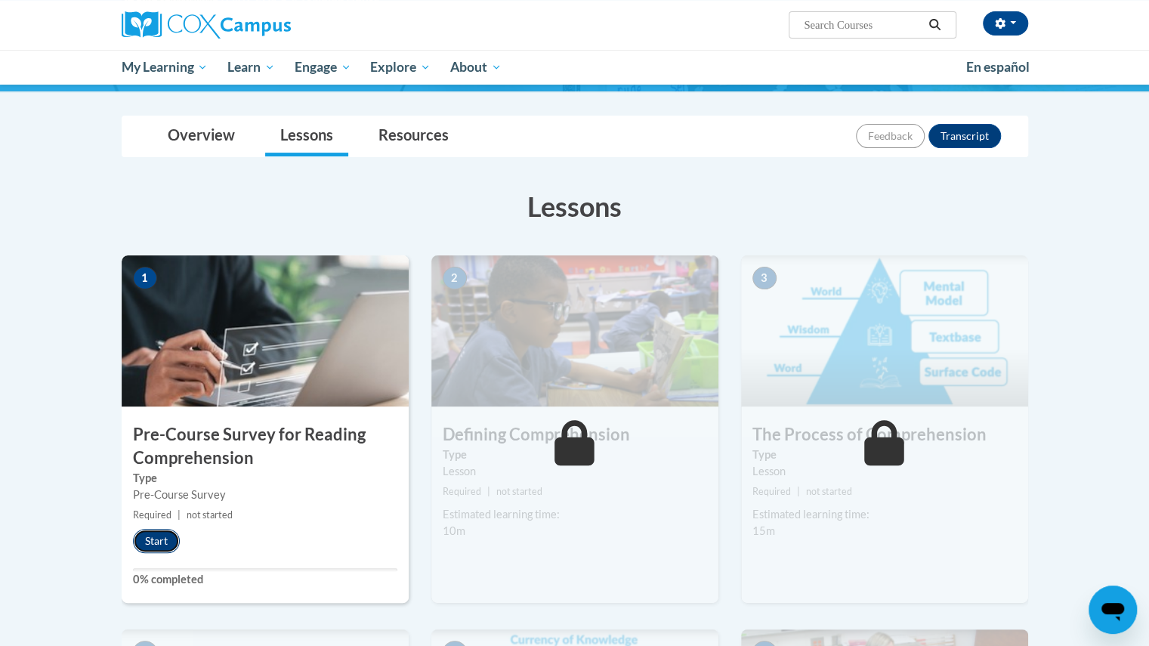
click at [150, 541] on button "Start" at bounding box center [156, 541] width 47 height 24
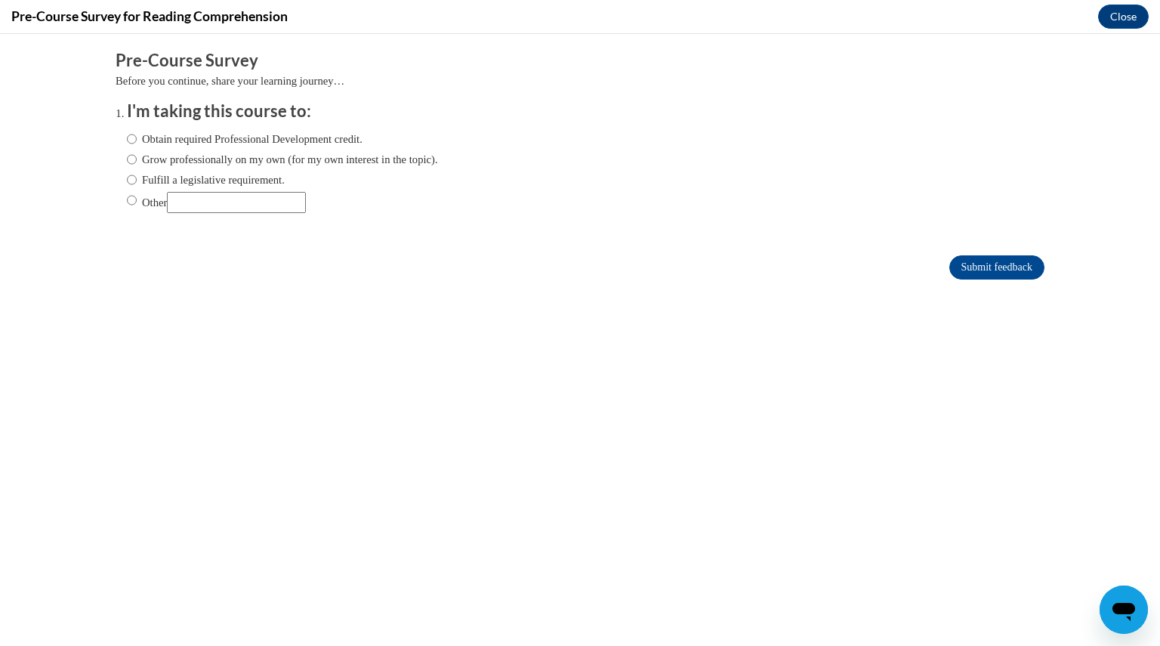
scroll to position [0, 0]
click at [175, 187] on label "Fulfill a legislative requirement." at bounding box center [206, 179] width 158 height 17
click at [137, 187] on input "Fulfill a legislative requirement." at bounding box center [132, 179] width 10 height 17
radio input "true"
click at [998, 267] on input "Submit feedback" at bounding box center [996, 267] width 95 height 24
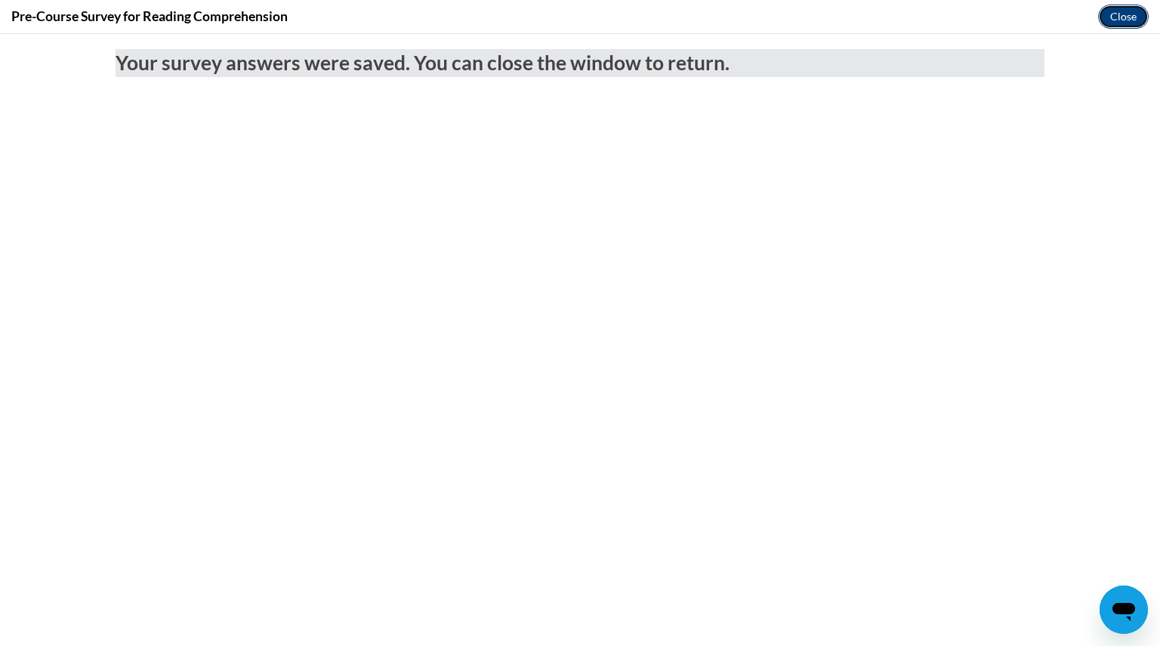
click at [1124, 6] on button "Close" at bounding box center [1123, 17] width 51 height 24
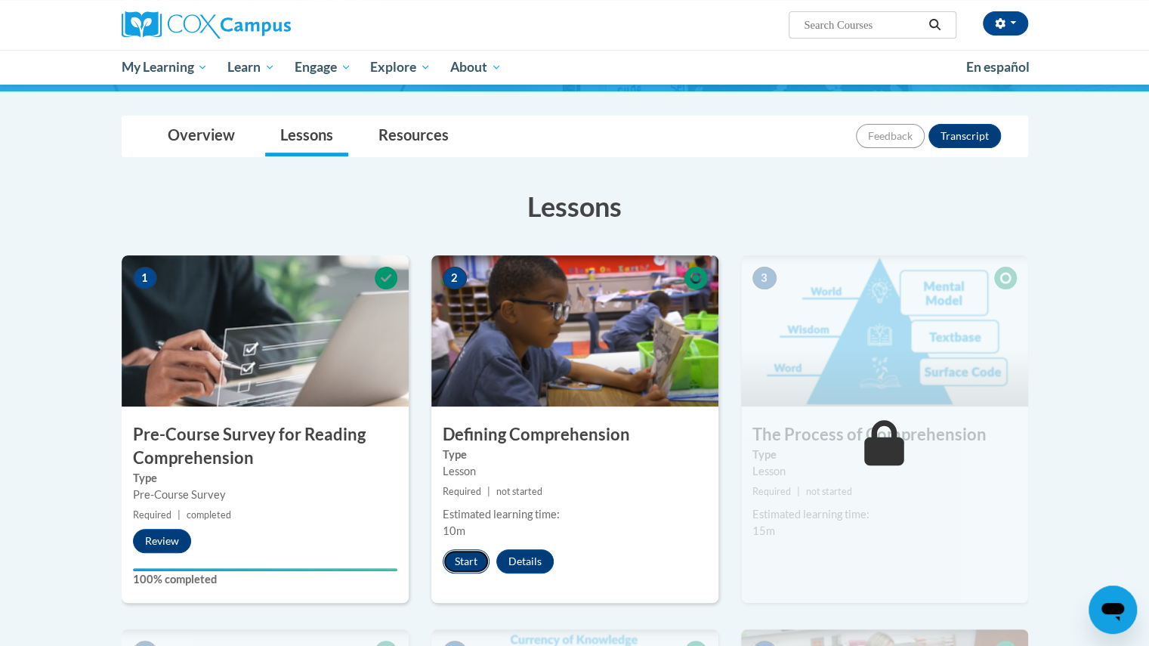
click at [480, 562] on button "Start" at bounding box center [466, 561] width 47 height 24
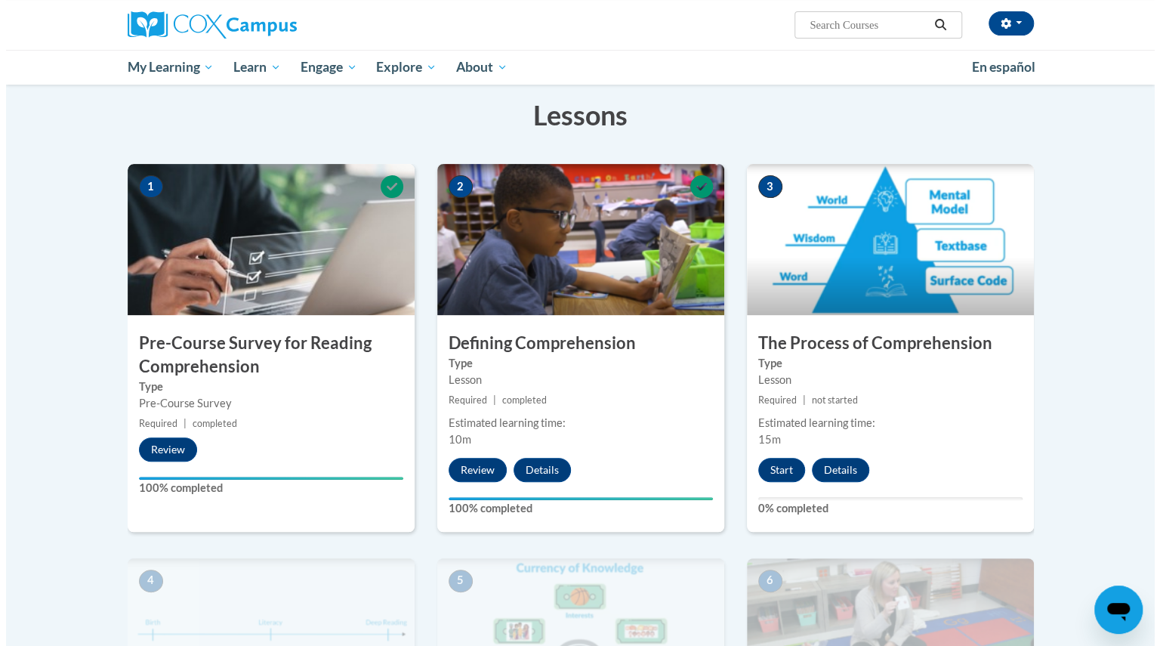
scroll to position [231, 0]
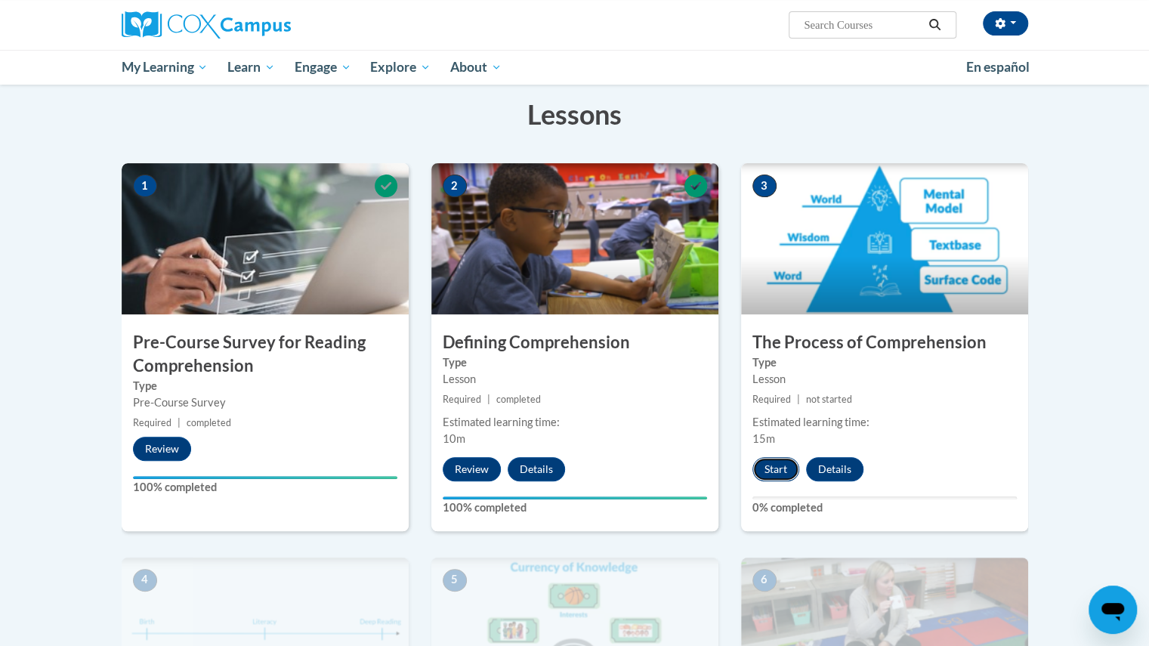
click at [776, 463] on button "Start" at bounding box center [775, 469] width 47 height 24
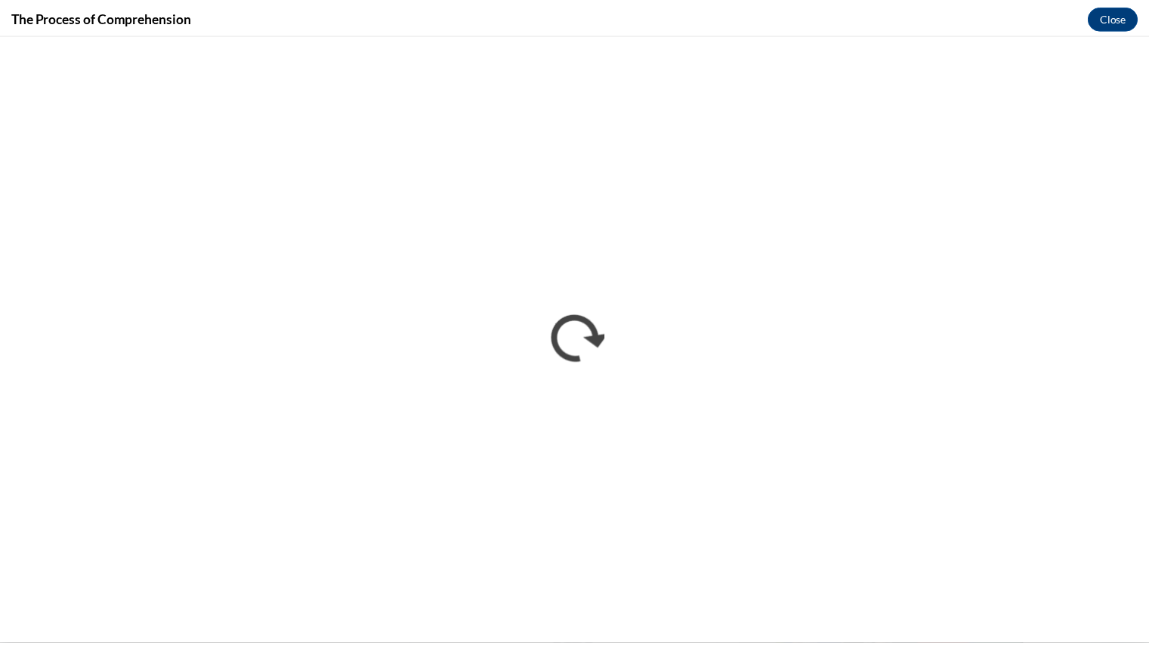
scroll to position [0, 0]
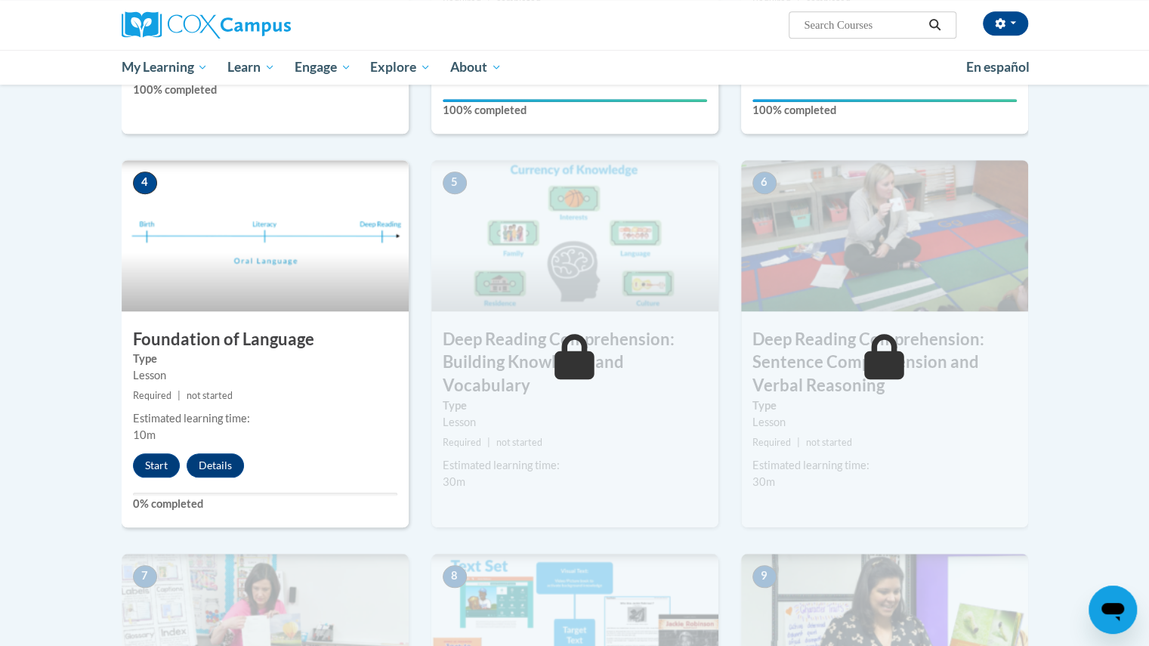
scroll to position [650, 0]
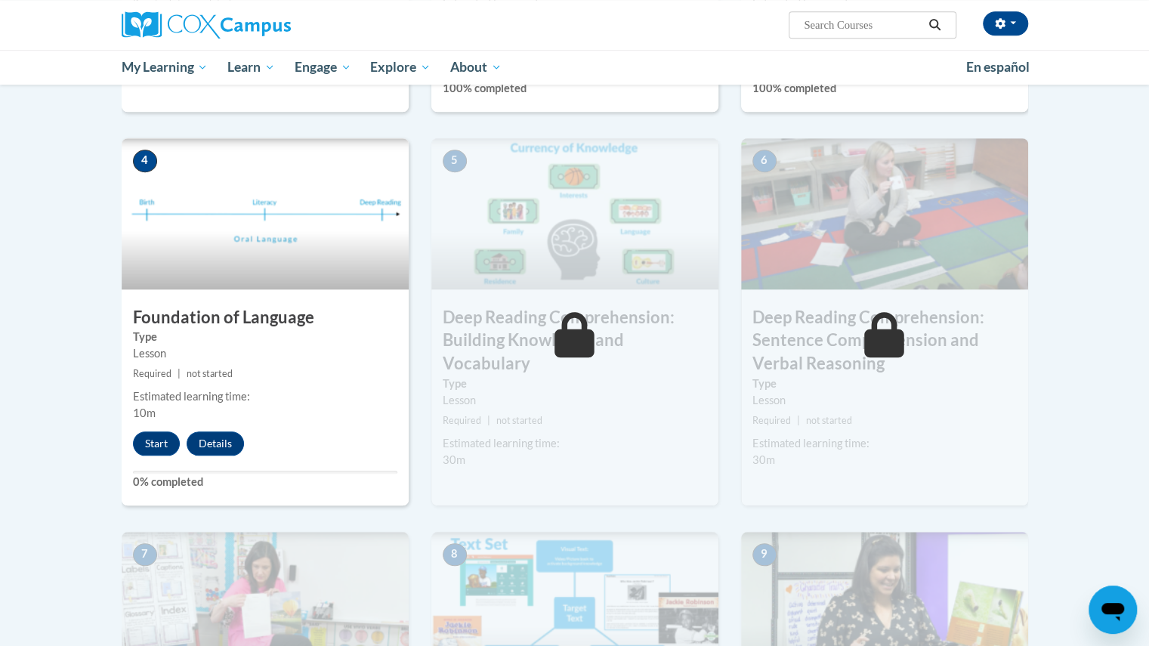
click at [690, 396] on div "Lesson" at bounding box center [575, 400] width 264 height 17
